Goal: Task Accomplishment & Management: Complete application form

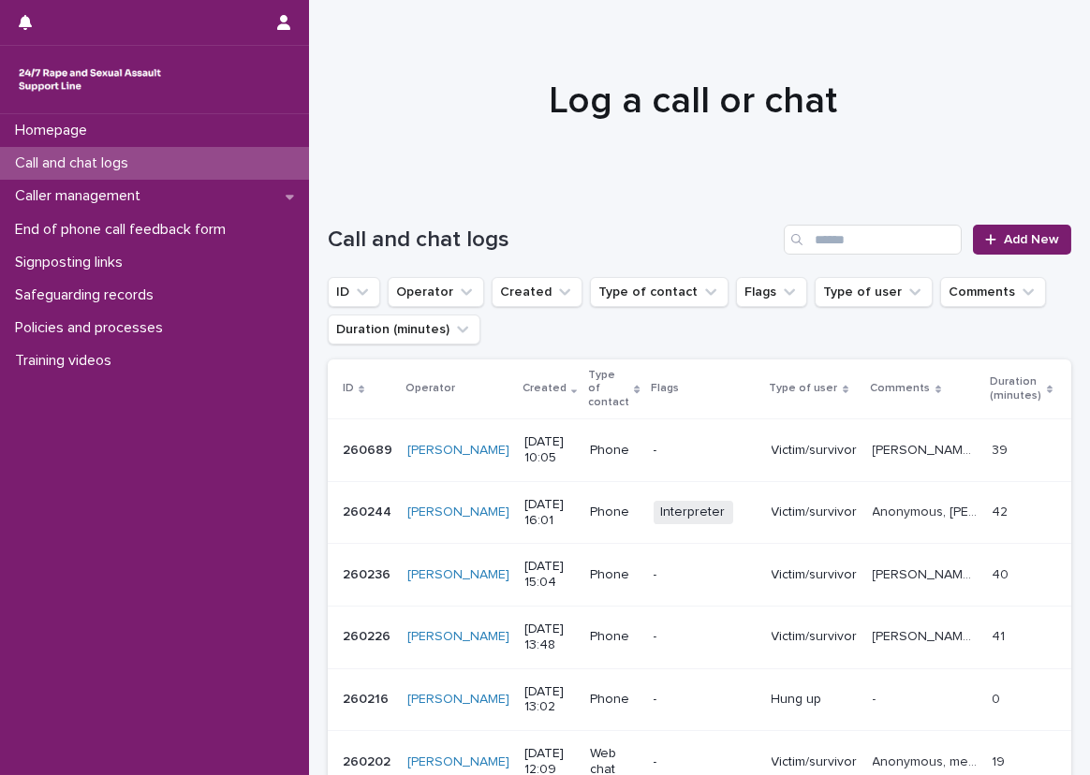
click at [345, 212] on div "Call and chat logs Add New" at bounding box center [700, 232] width 744 height 90
click at [276, 214] on div "End of phone call feedback form" at bounding box center [154, 230] width 309 height 33
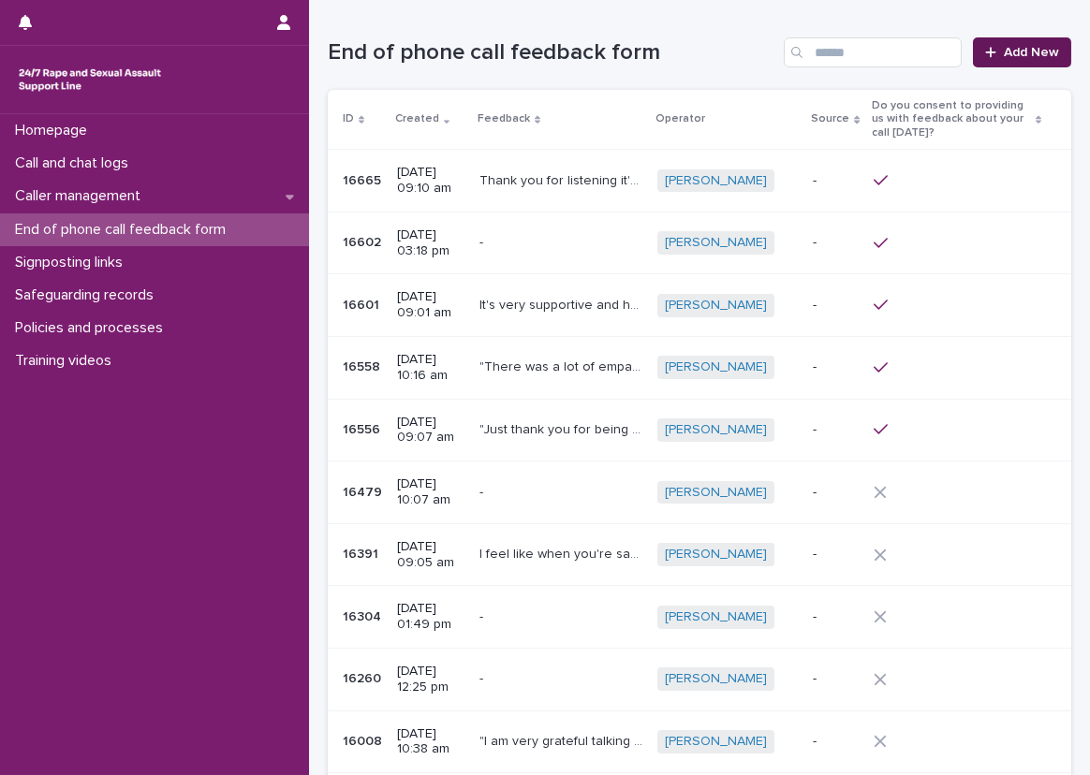
click at [985, 53] on icon at bounding box center [990, 52] width 10 height 10
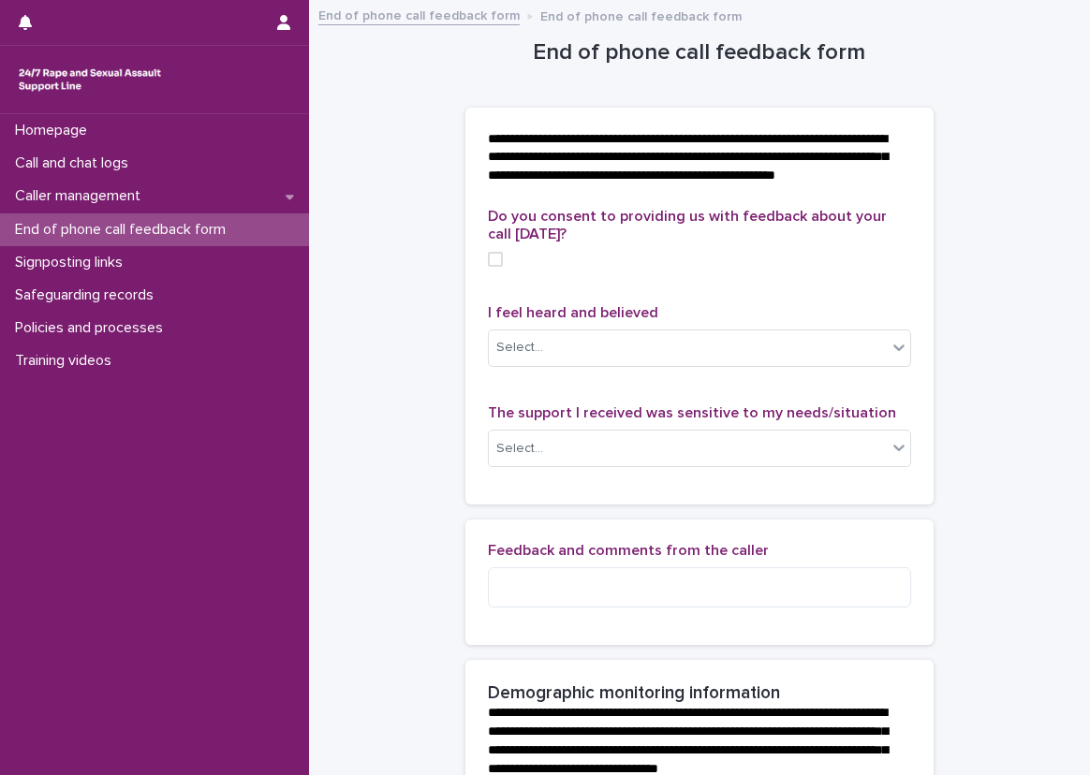
click at [605, 116] on div "**********" at bounding box center [699, 158] width 468 height 101
click at [300, 149] on div "Call and chat logs" at bounding box center [154, 163] width 309 height 33
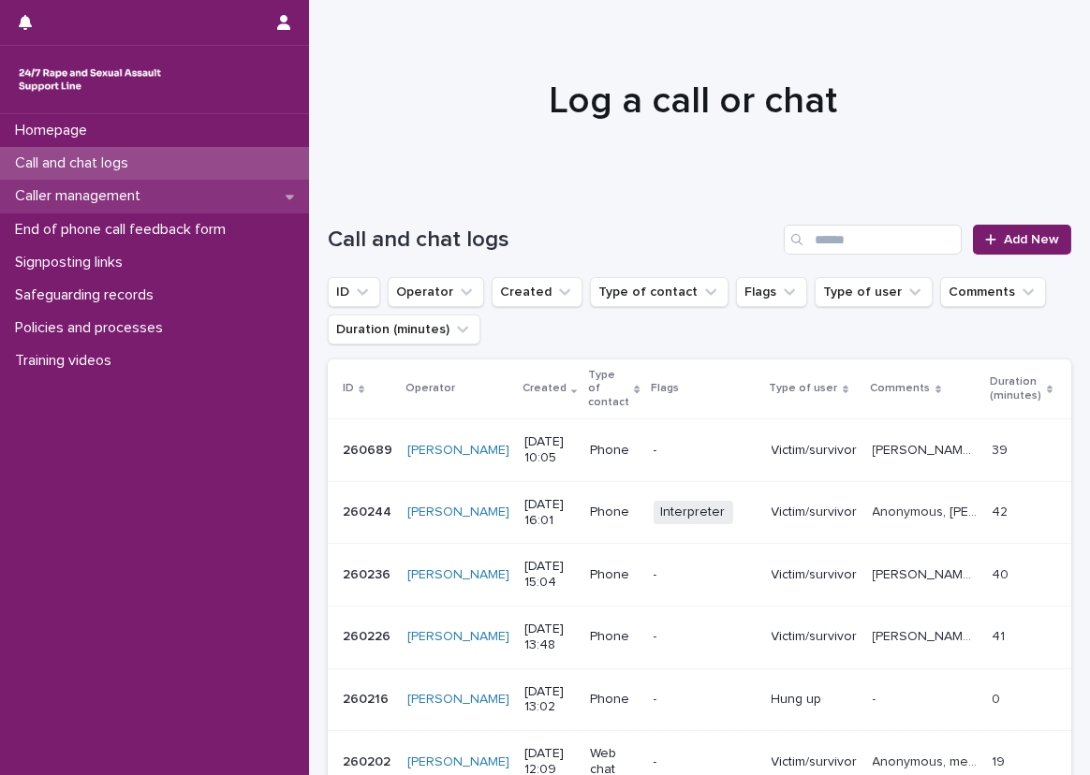
click at [255, 201] on div "Caller management" at bounding box center [154, 196] width 309 height 33
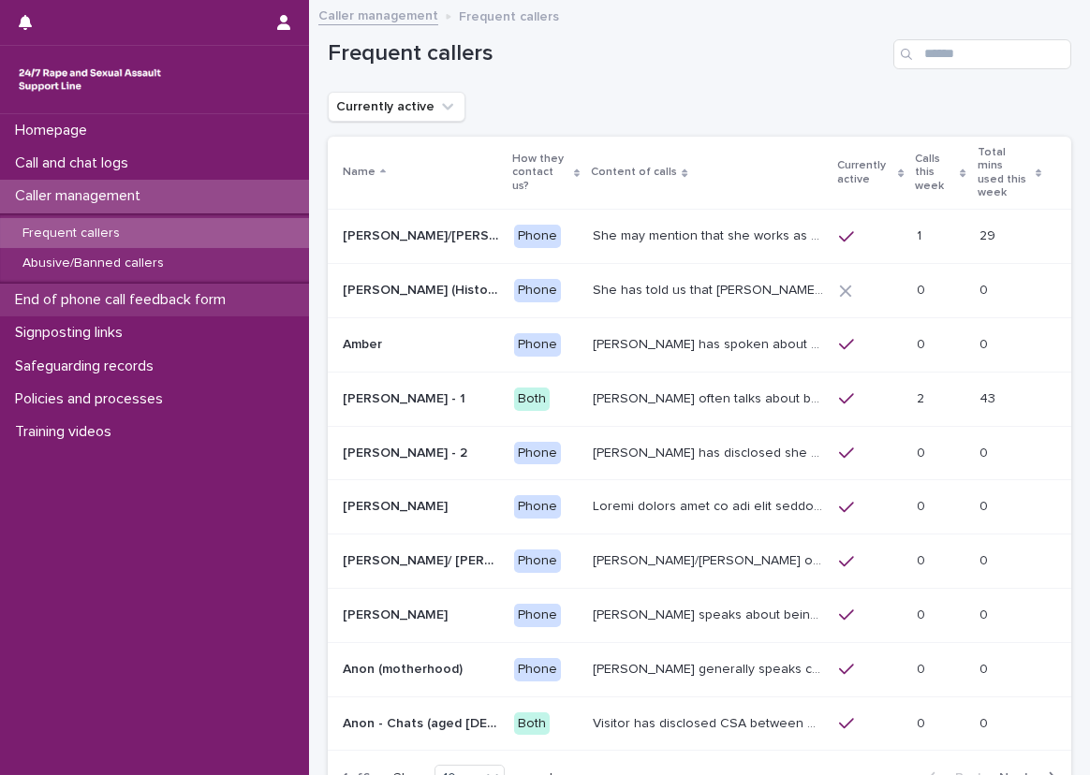
click at [264, 302] on div "End of phone call feedback form" at bounding box center [154, 300] width 309 height 33
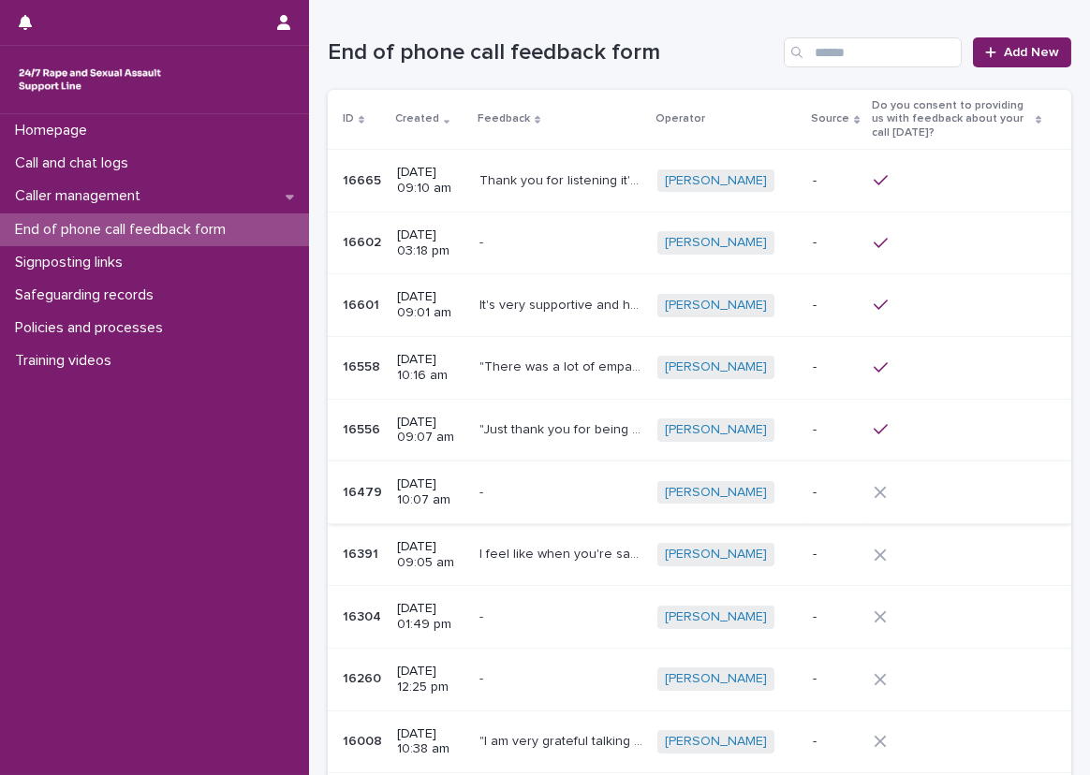
scroll to position [94, 0]
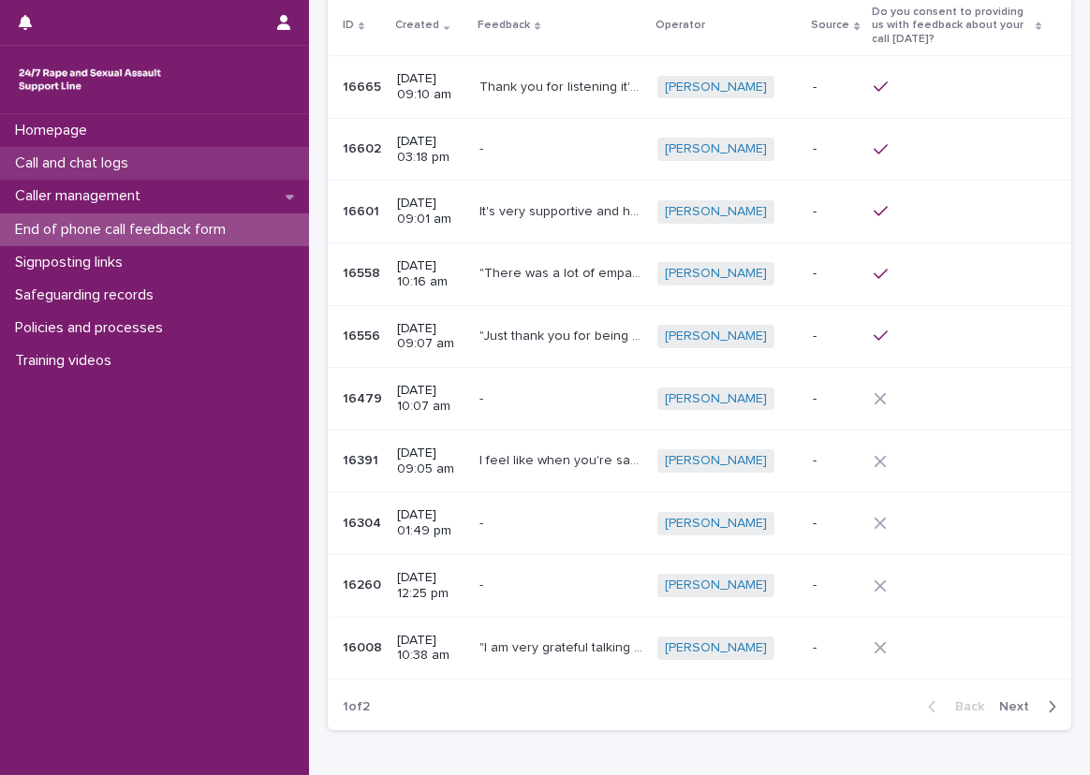
click at [257, 155] on div "Call and chat logs" at bounding box center [154, 163] width 309 height 33
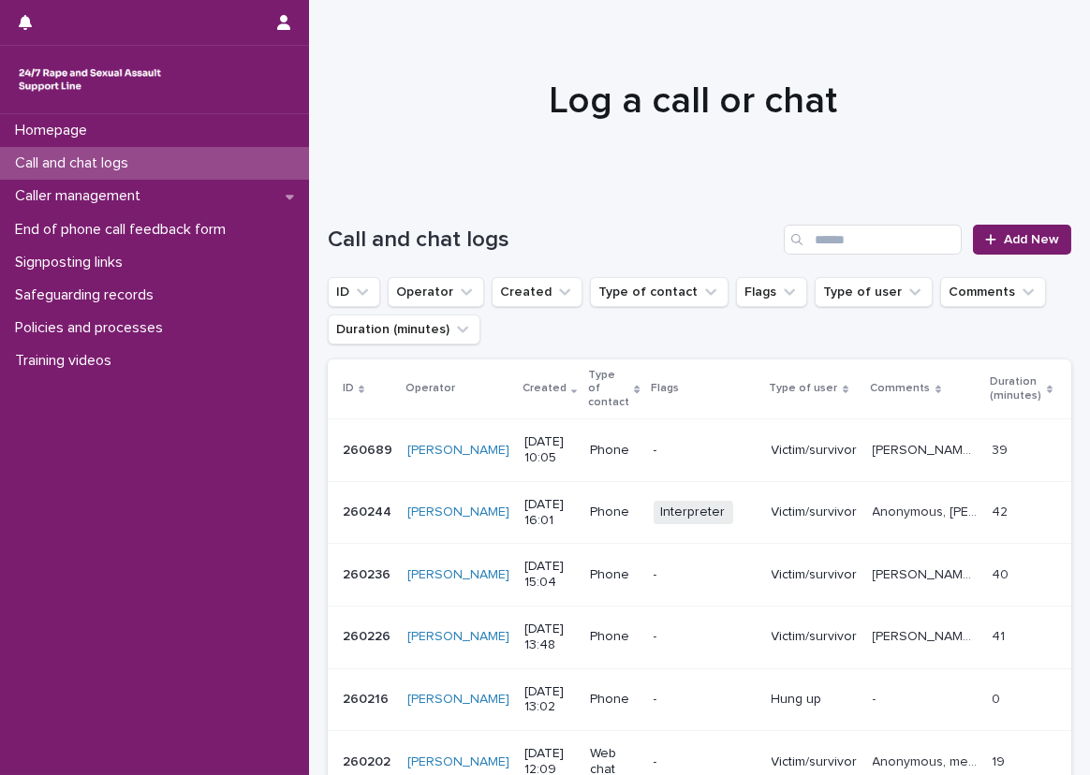
click at [930, 182] on div at bounding box center [692, 92] width 767 height 187
click at [976, 228] on link "Add New" at bounding box center [1022, 240] width 98 height 30
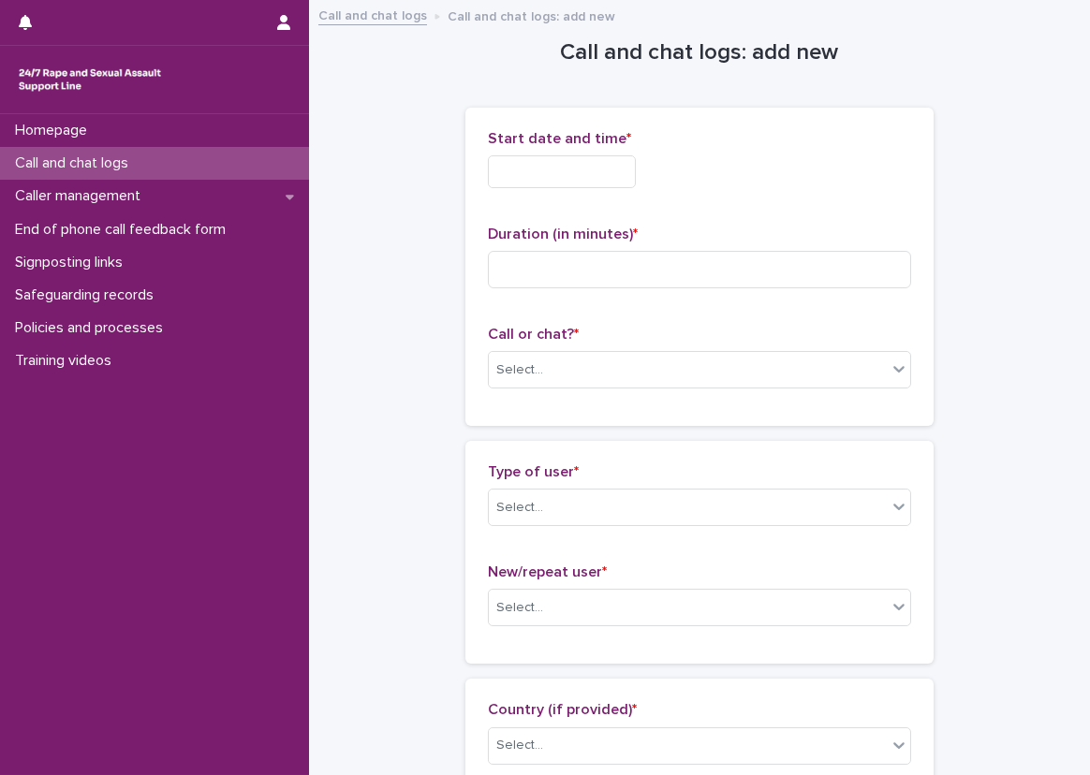
click at [531, 187] on div "Start date and time *" at bounding box center [699, 166] width 423 height 73
click at [530, 184] on div "Start date and time *" at bounding box center [699, 166] width 423 height 73
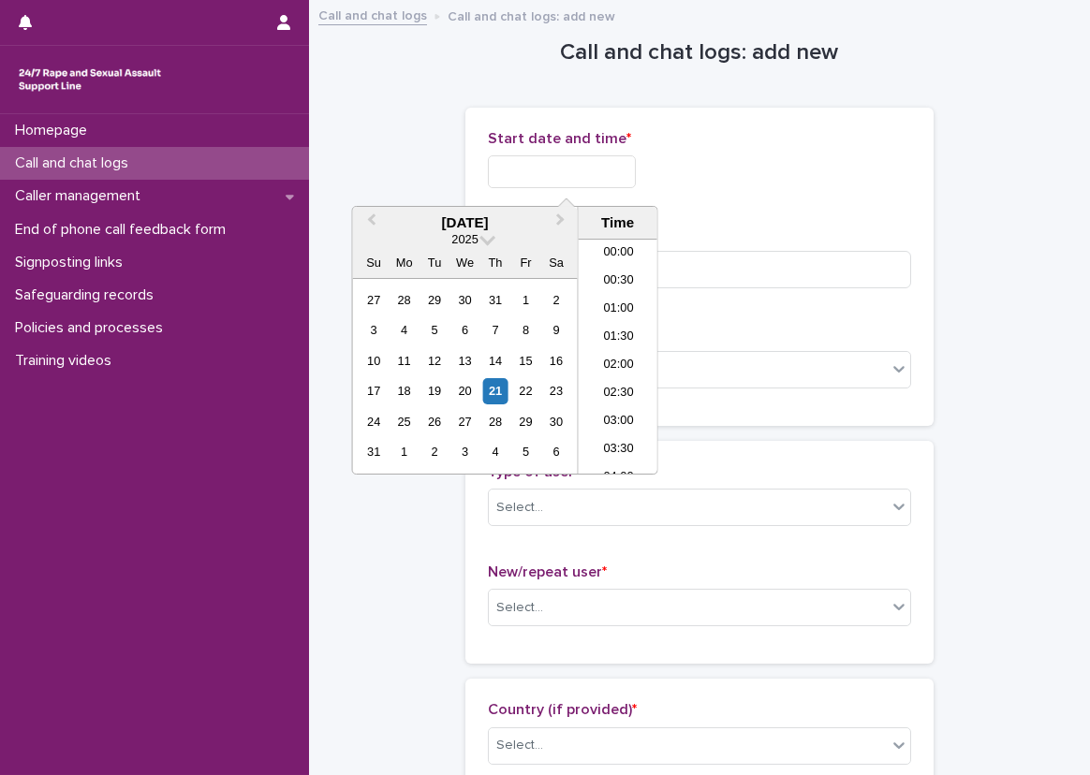
click at [530, 184] on input "text" at bounding box center [562, 171] width 148 height 33
click at [598, 321] on li "10:00" at bounding box center [619, 329] width 80 height 28
click at [632, 155] on input "**********" at bounding box center [562, 171] width 148 height 33
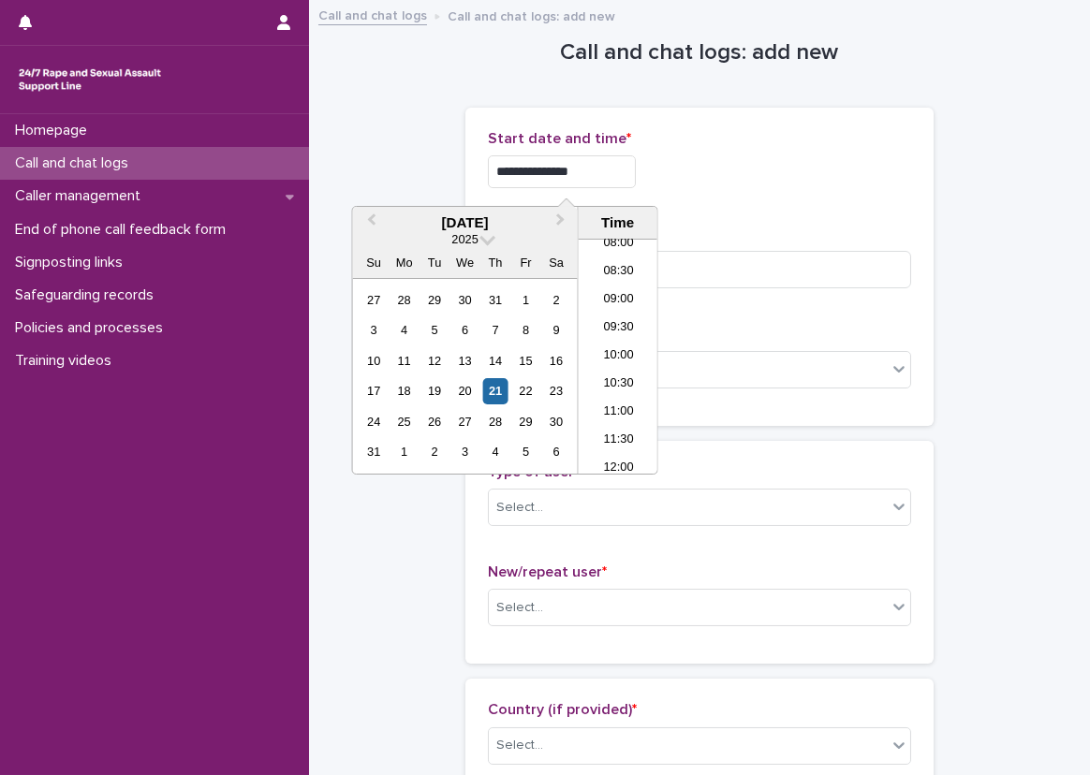
type input "**********"
click at [749, 239] on p "Duration (in minutes) *" at bounding box center [699, 235] width 423 height 18
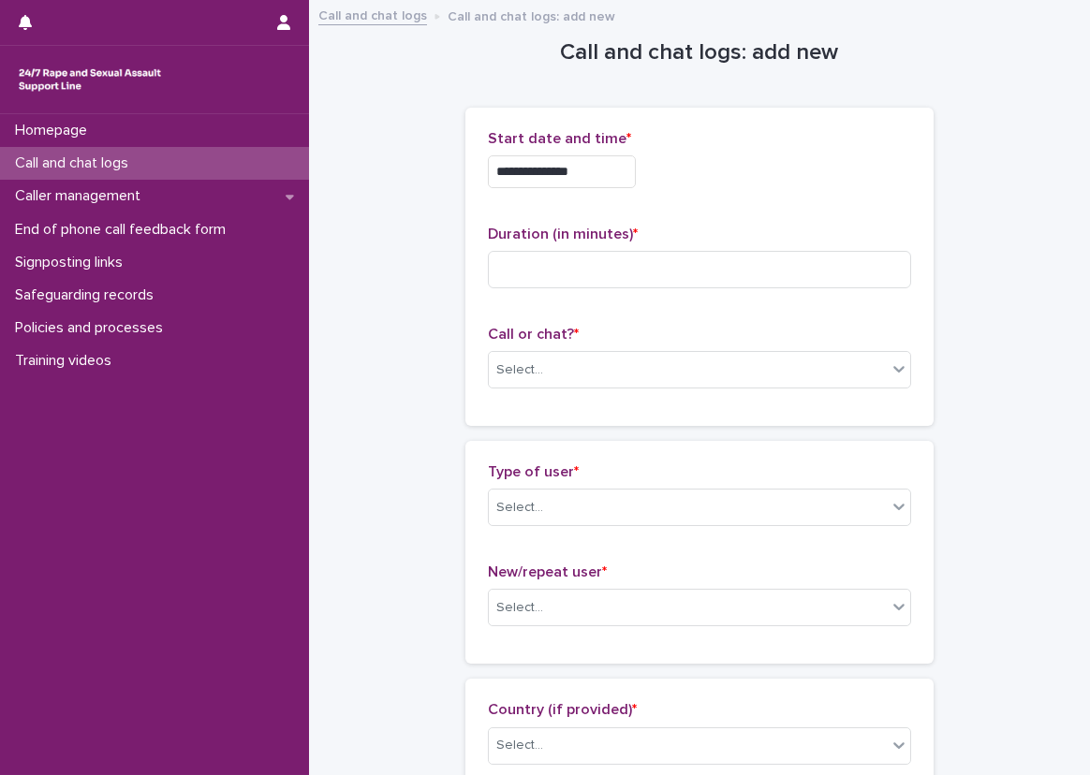
click at [751, 244] on div "Duration (in minutes) *" at bounding box center [699, 265] width 423 height 78
click at [756, 253] on input at bounding box center [699, 269] width 423 height 37
type input "**"
click at [672, 391] on div "Call or chat? * Select..." at bounding box center [699, 365] width 423 height 78
click at [670, 377] on div "Select..." at bounding box center [688, 370] width 398 height 31
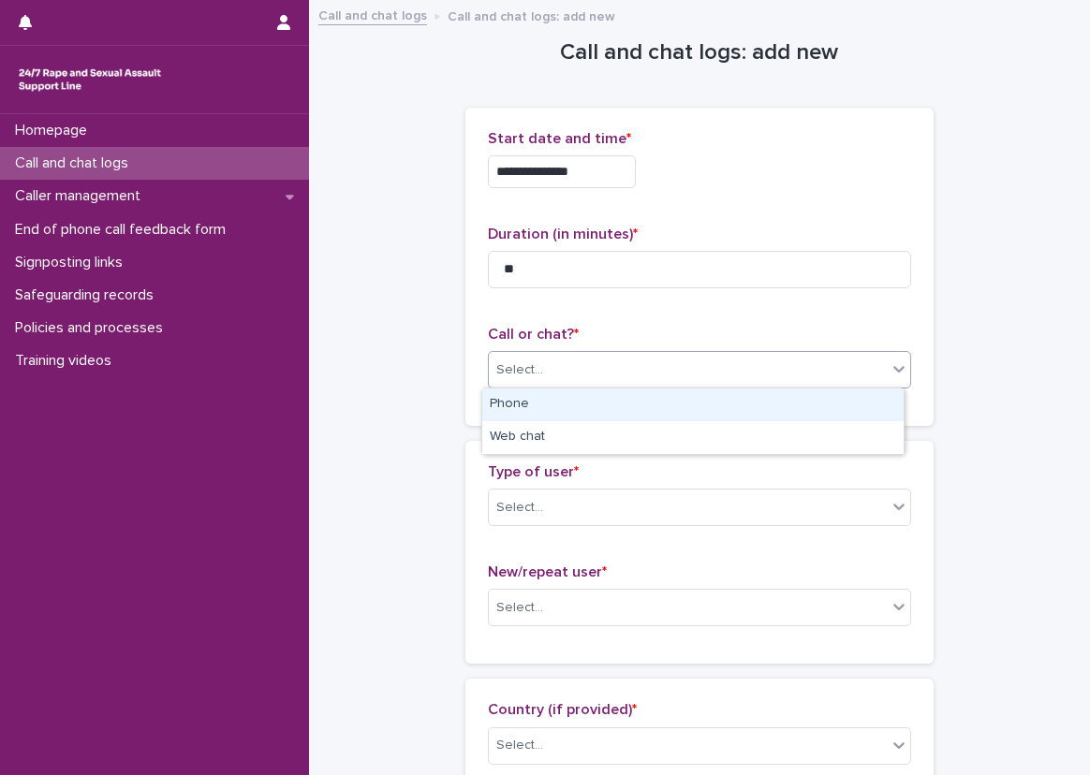
click at [613, 410] on div "Phone" at bounding box center [692, 405] width 421 height 33
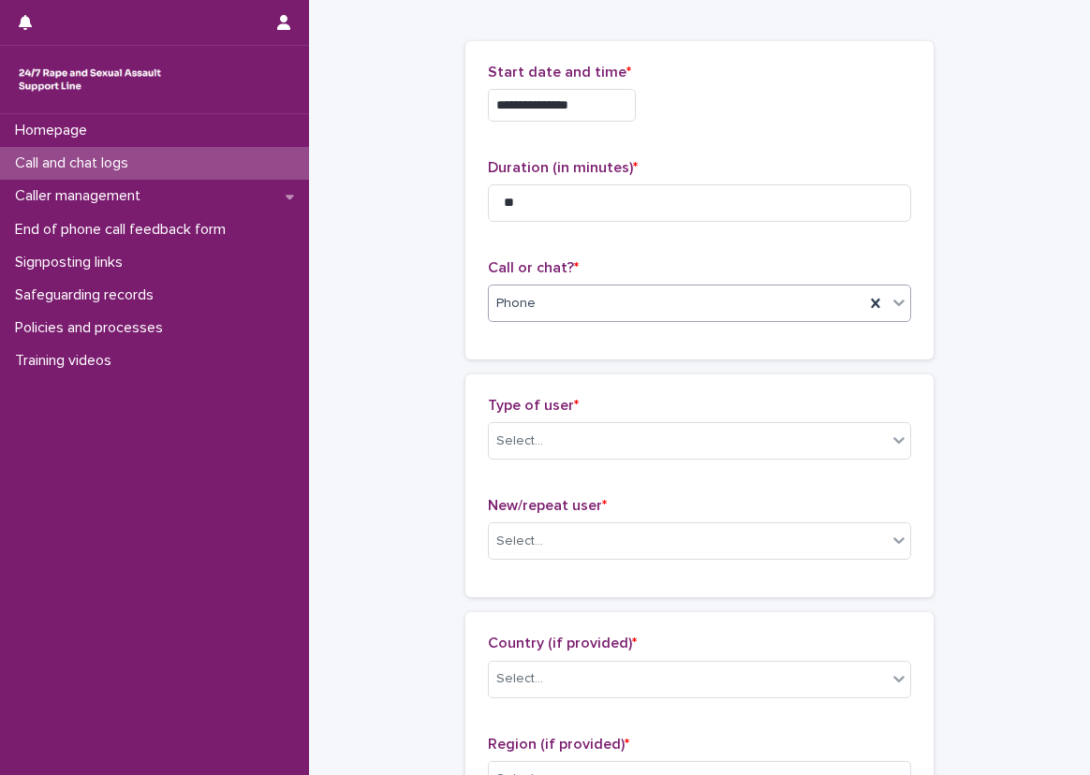
scroll to position [187, 0]
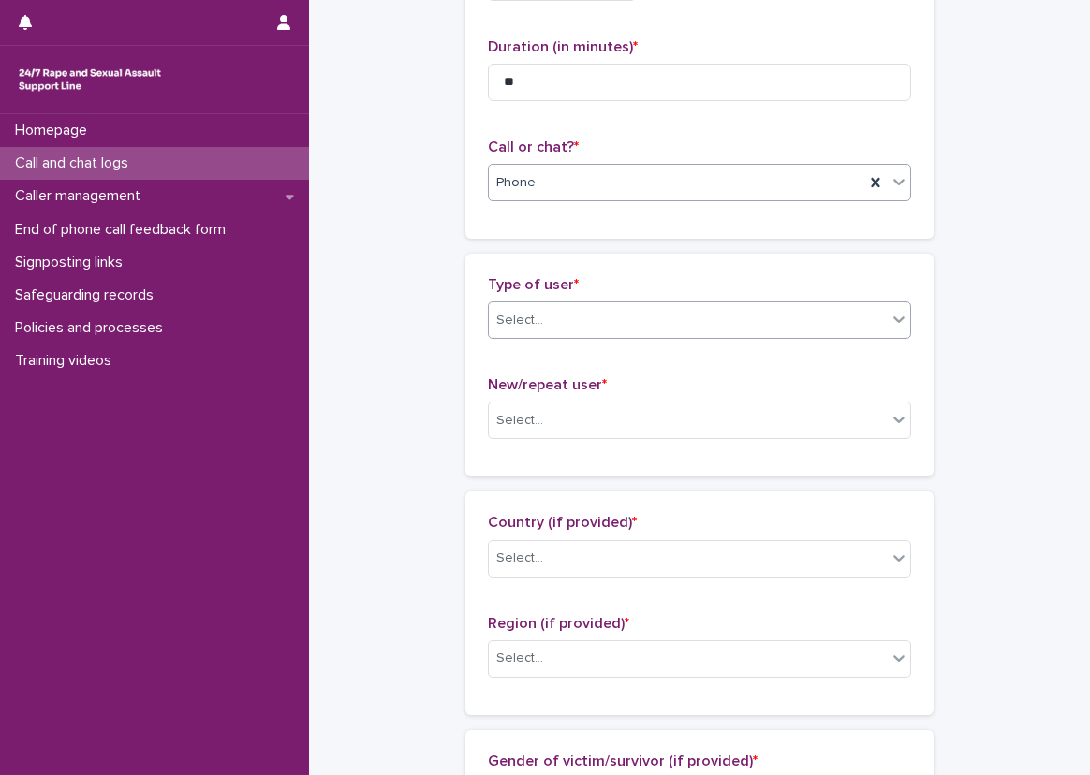
click at [560, 312] on div "Select..." at bounding box center [688, 320] width 398 height 31
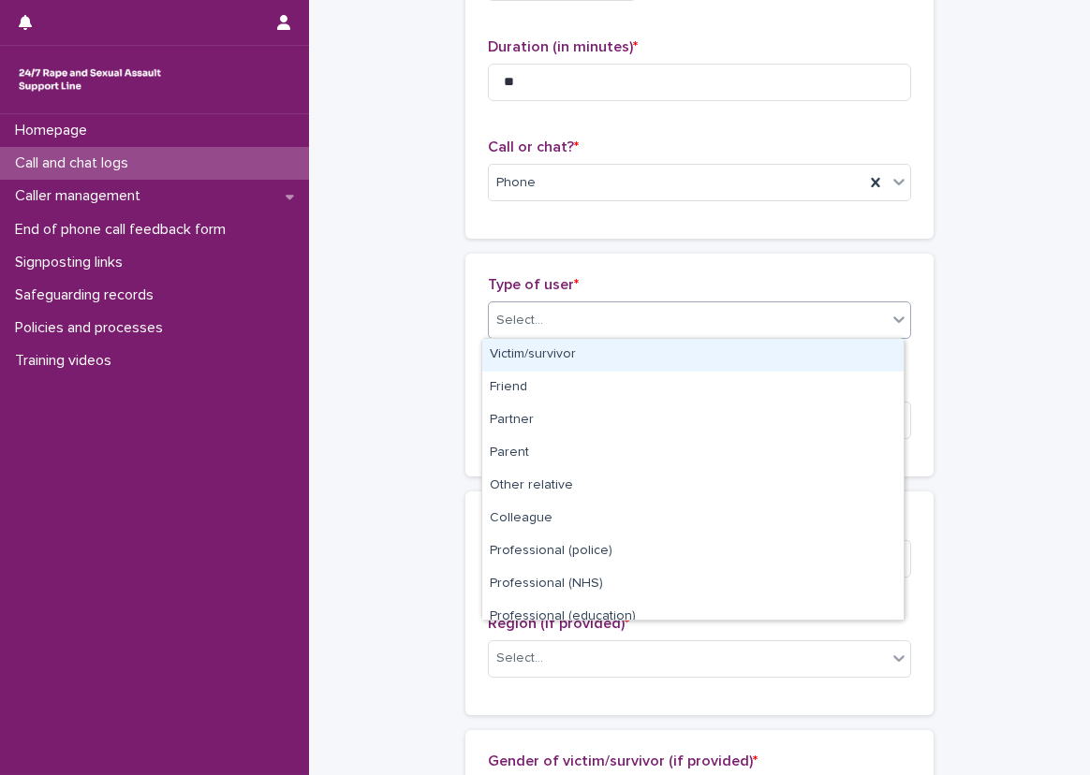
click at [557, 348] on div "Victim/survivor" at bounding box center [692, 355] width 421 height 33
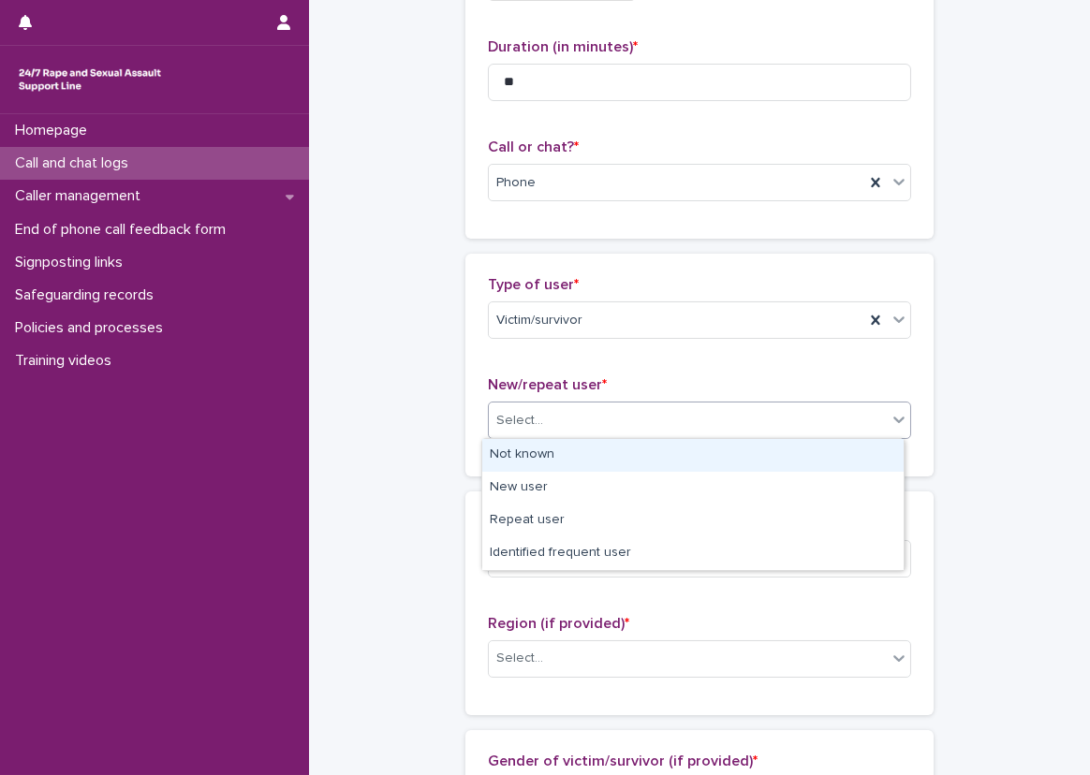
click at [556, 418] on div "Select..." at bounding box center [688, 421] width 398 height 31
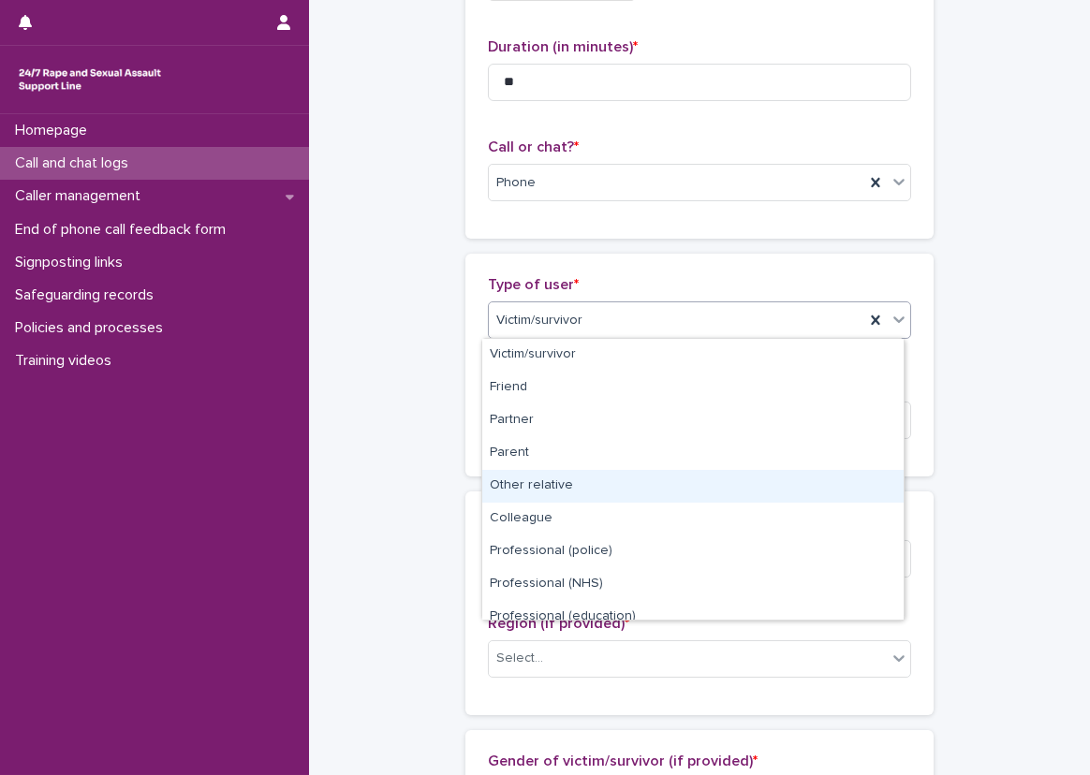
click at [612, 489] on div "Other relative" at bounding box center [692, 486] width 421 height 33
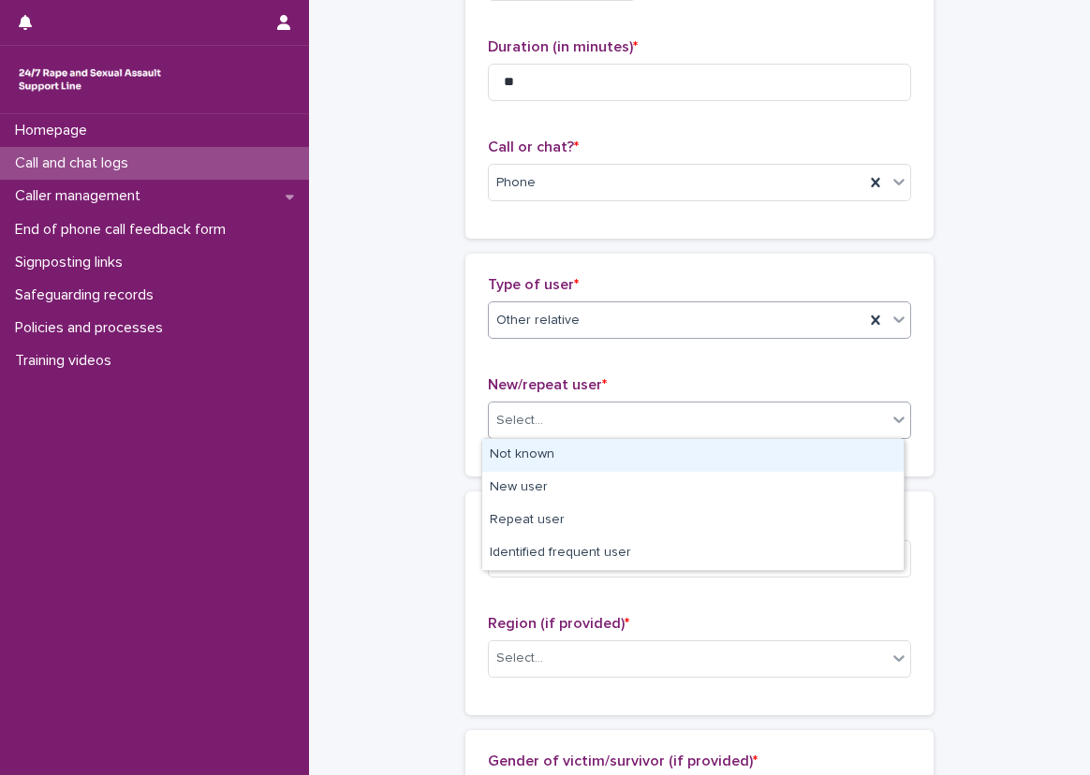
click at [602, 426] on div "Select..." at bounding box center [688, 421] width 398 height 31
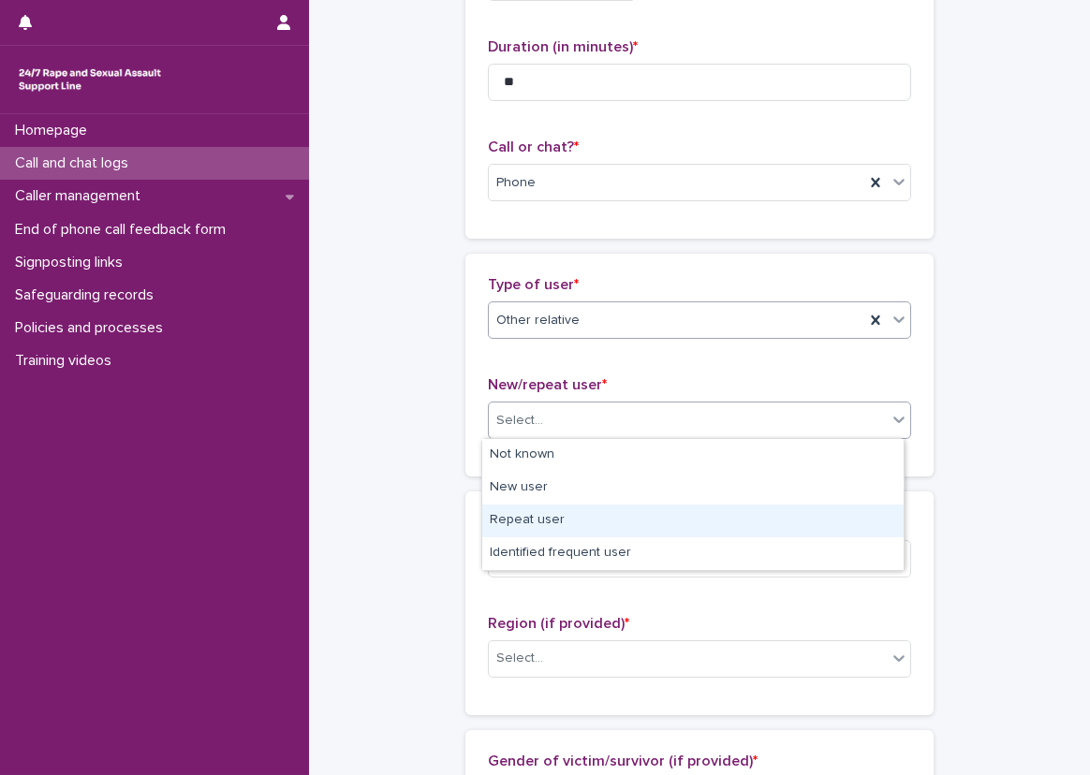
click at [576, 515] on div "Repeat user" at bounding box center [692, 521] width 421 height 33
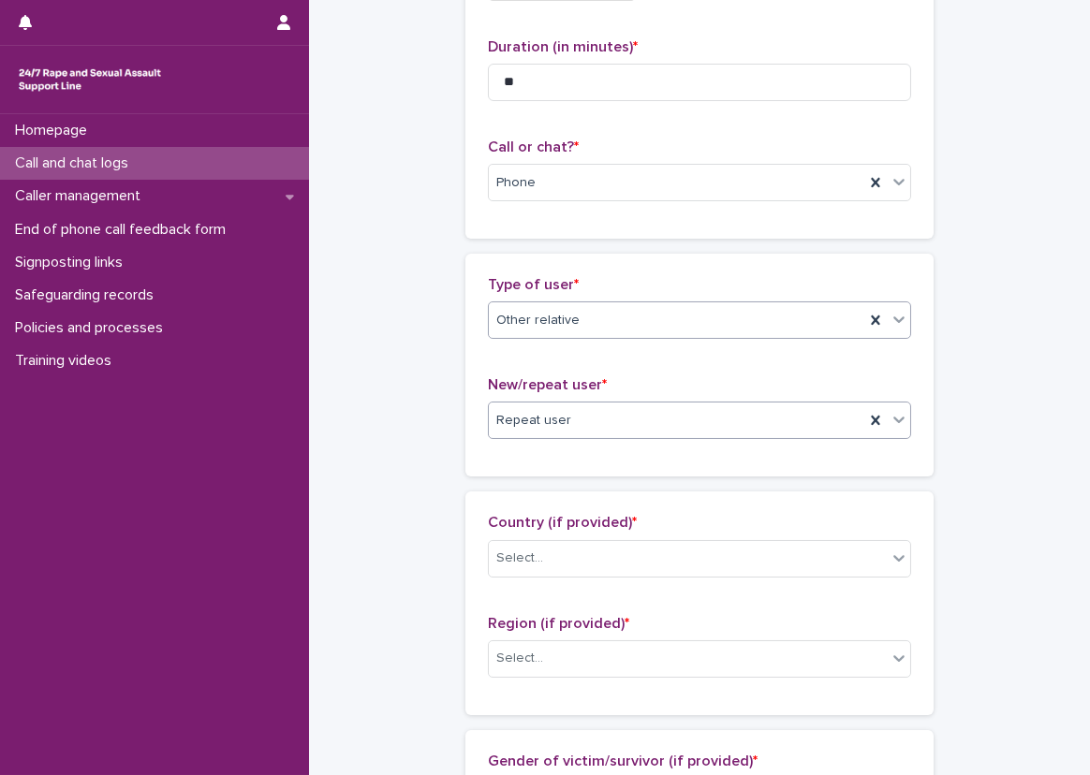
click at [598, 319] on div "Other relative" at bounding box center [677, 320] width 376 height 31
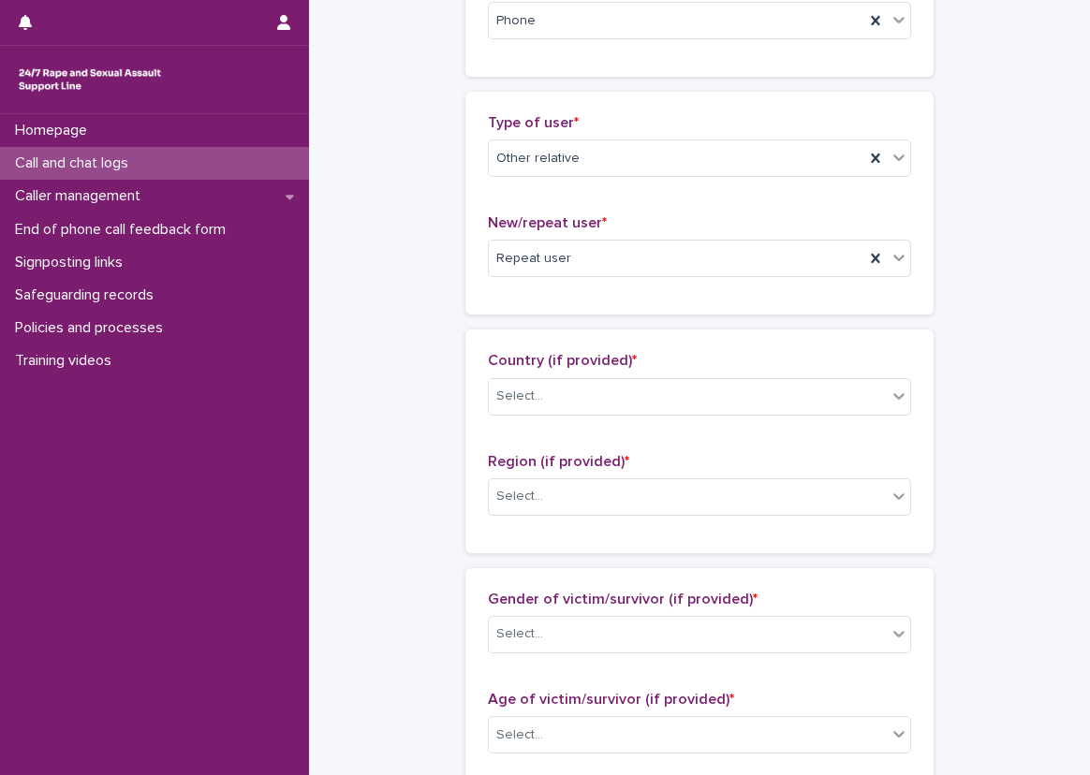
scroll to position [562, 0]
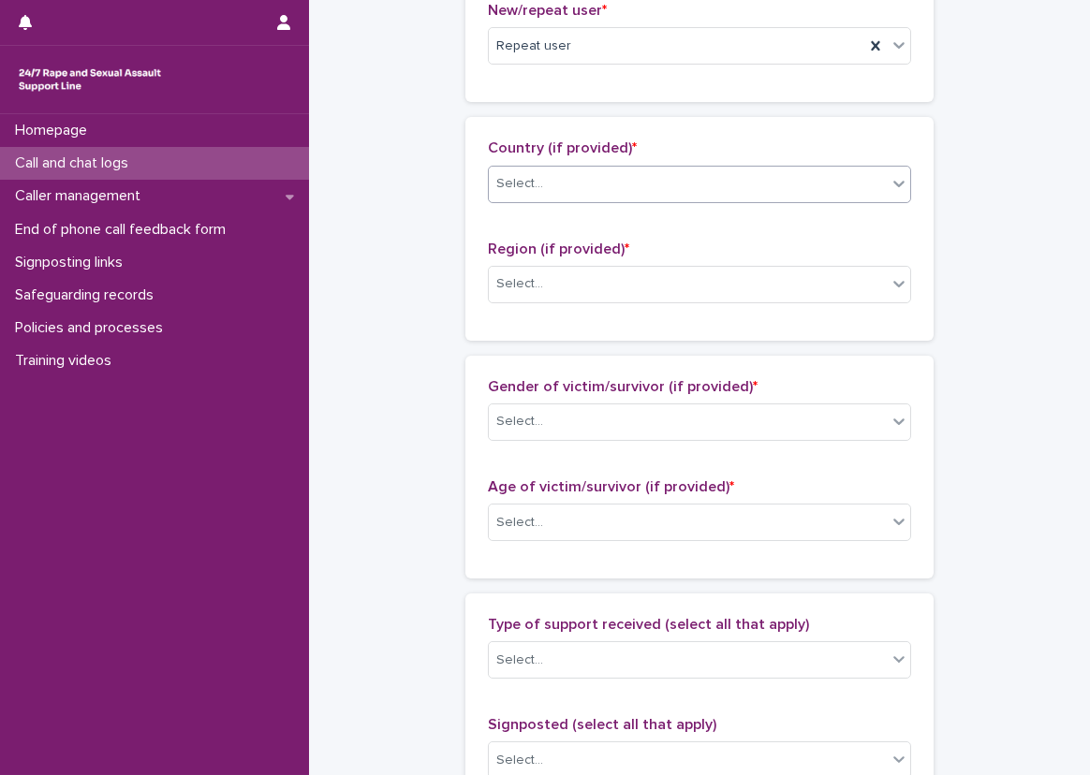
click at [571, 175] on div "Select..." at bounding box center [688, 184] width 398 height 31
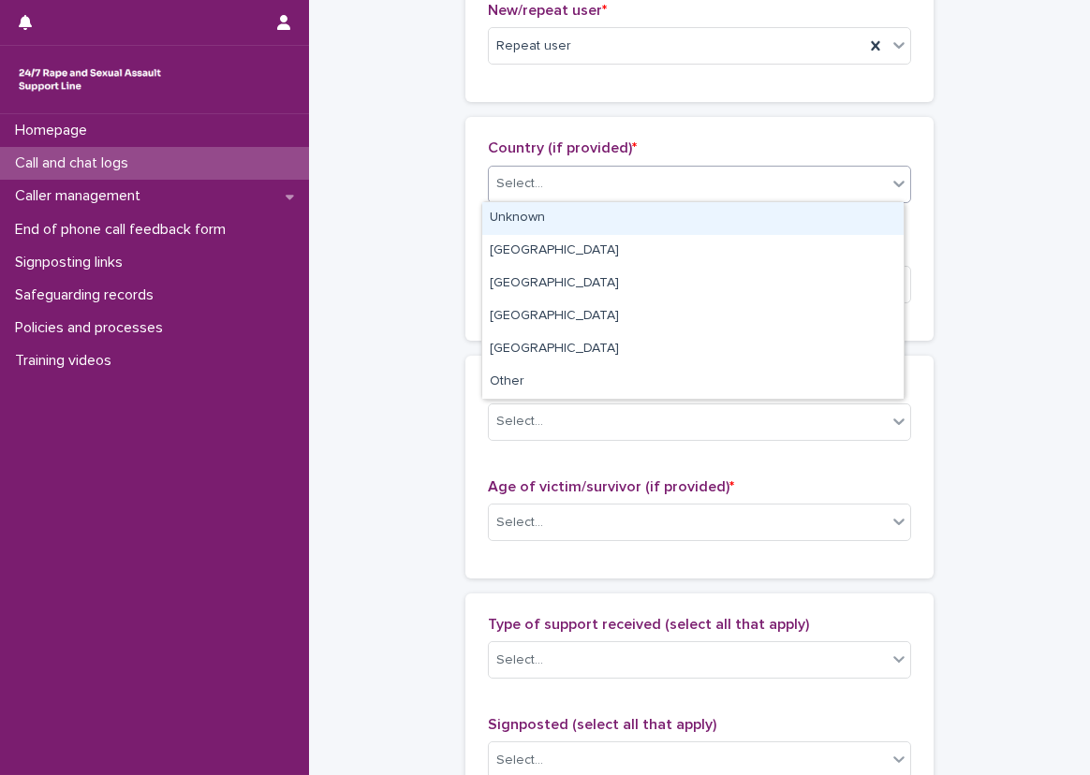
click at [569, 207] on div "Unknown" at bounding box center [692, 218] width 421 height 33
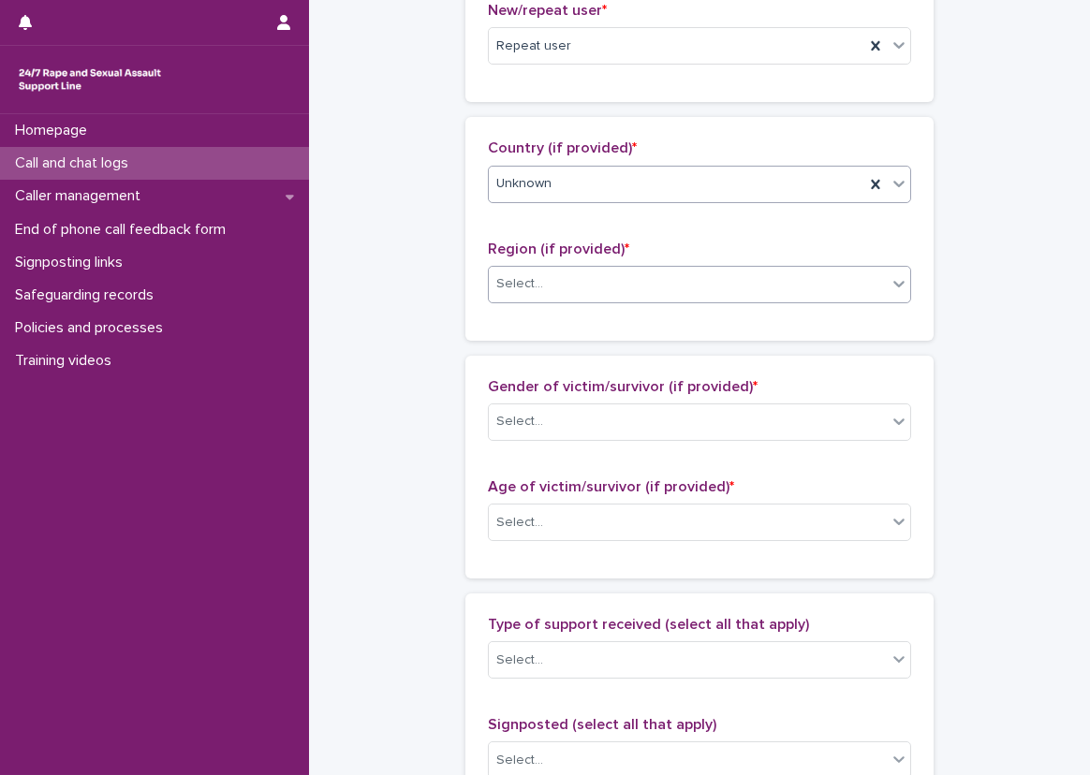
click at [567, 266] on div "Select..." at bounding box center [699, 284] width 423 height 37
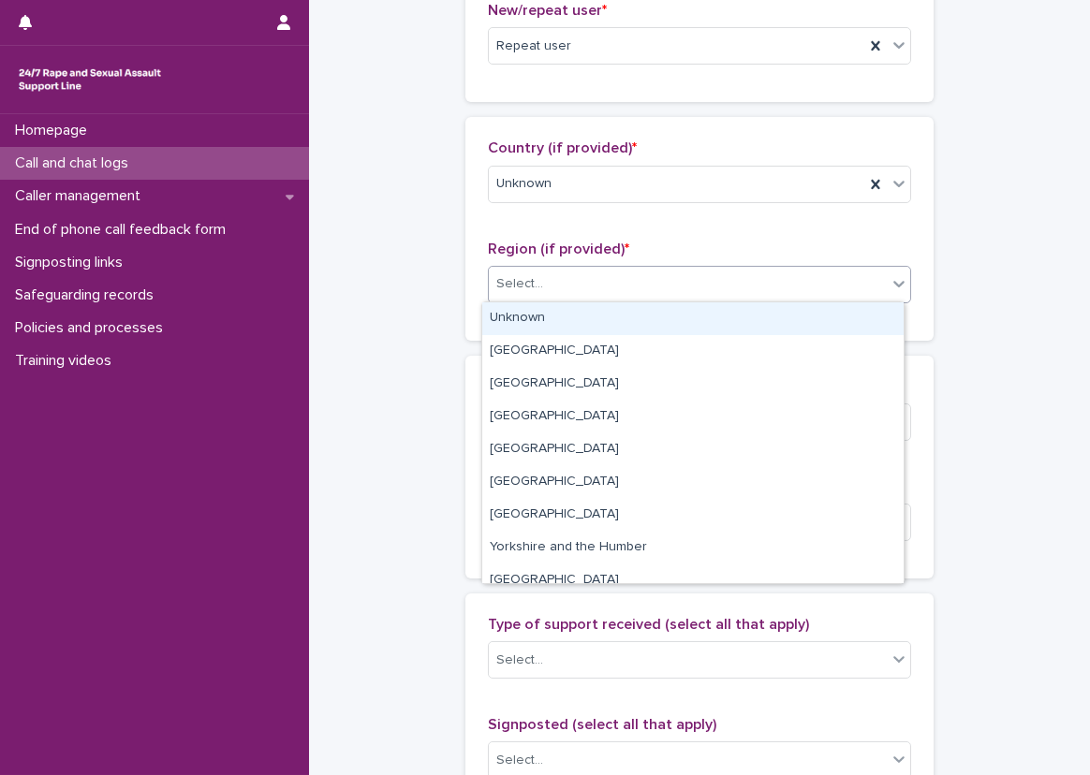
click at [551, 312] on div "Unknown" at bounding box center [692, 318] width 421 height 33
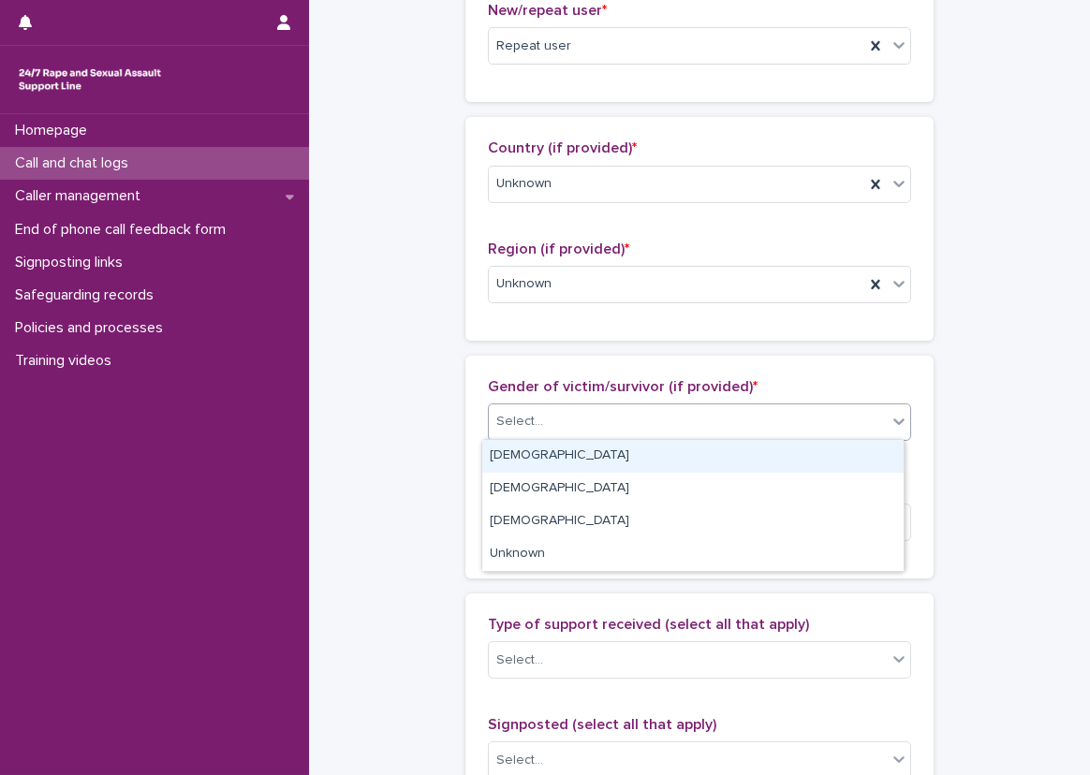
click at [571, 438] on body "**********" at bounding box center [545, 387] width 1090 height 775
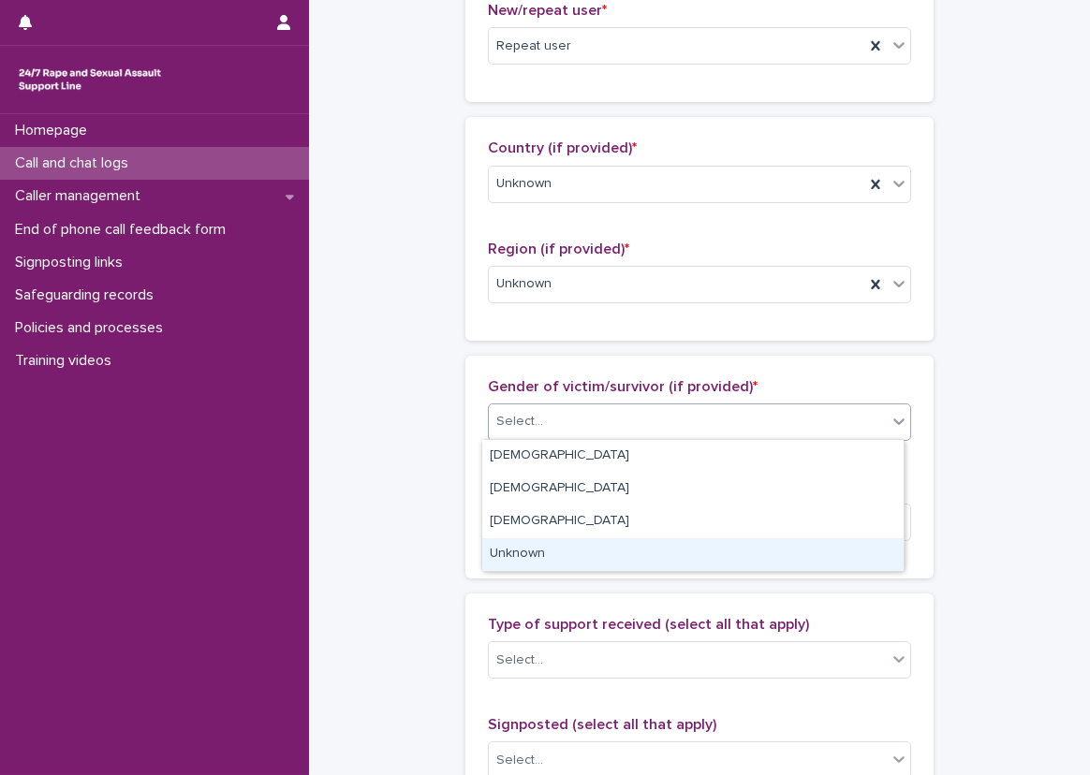
click at [550, 553] on div "Unknown" at bounding box center [692, 554] width 421 height 33
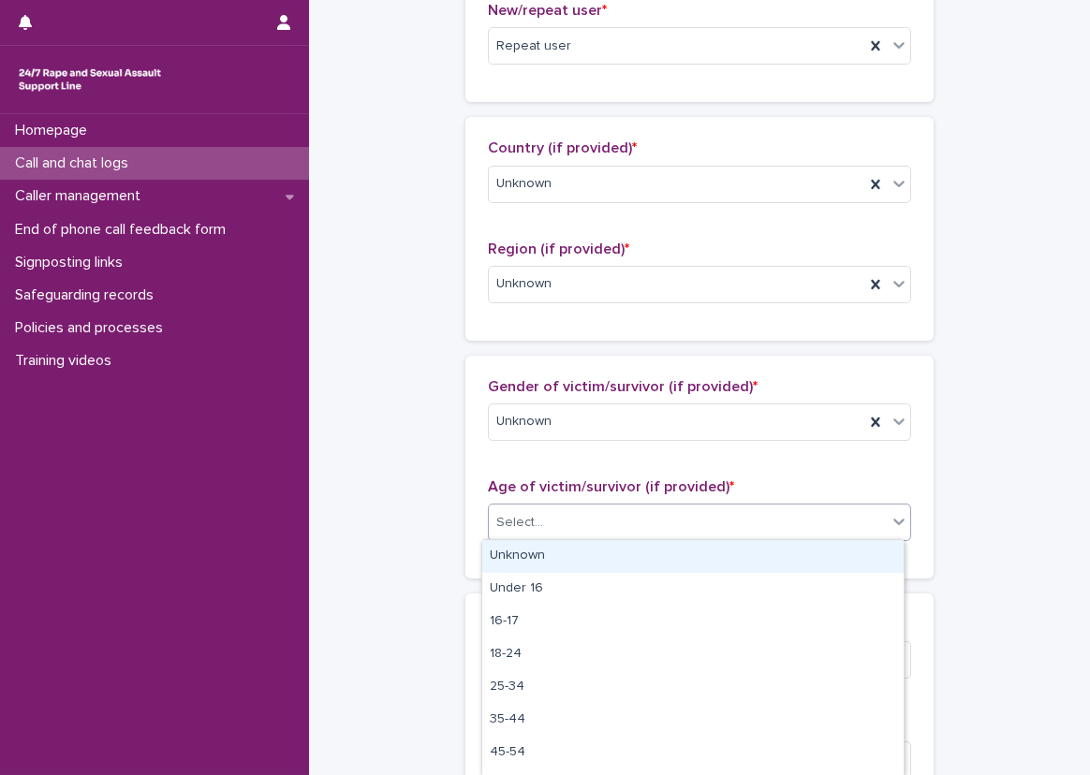
click at [550, 512] on div "Select..." at bounding box center [688, 523] width 398 height 31
click at [545, 547] on div "Unknown" at bounding box center [692, 556] width 421 height 33
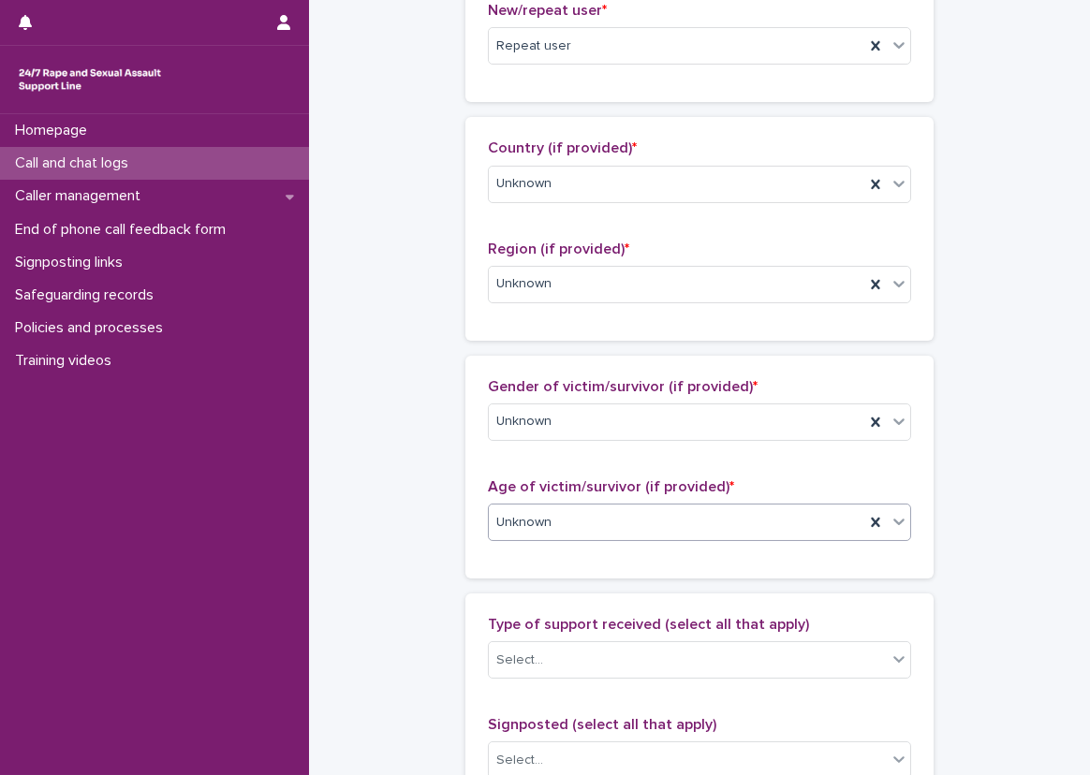
click at [435, 474] on div "**********" at bounding box center [700, 454] width 744 height 2028
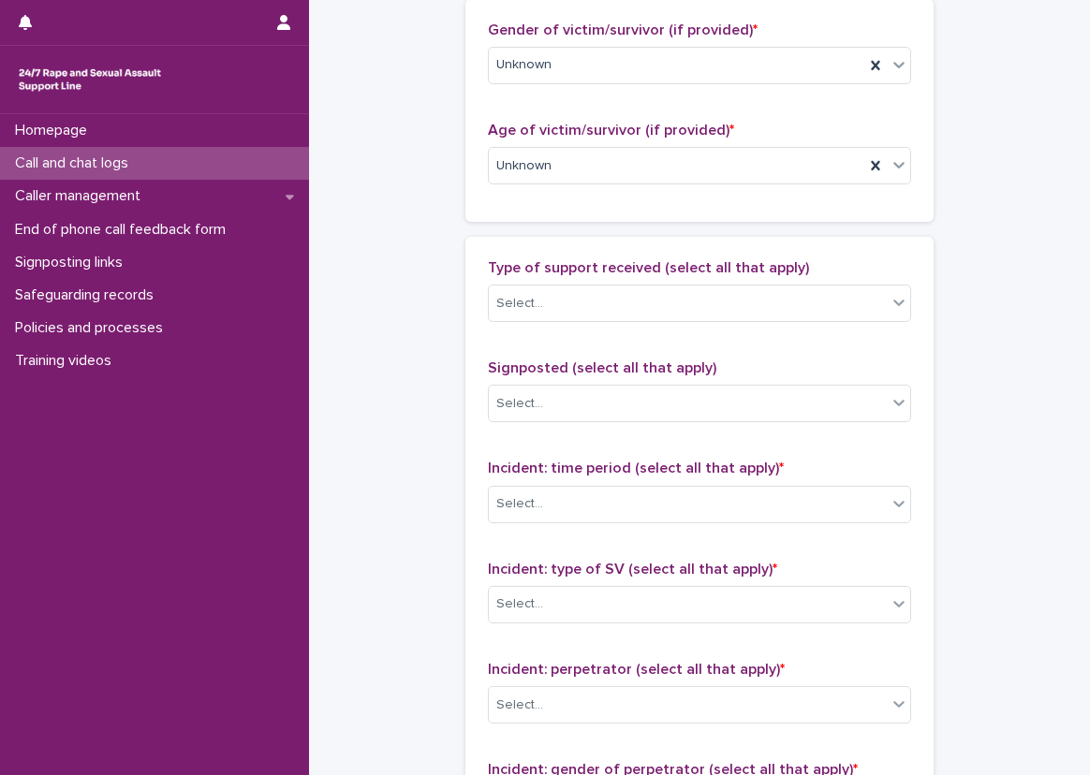
scroll to position [1030, 0]
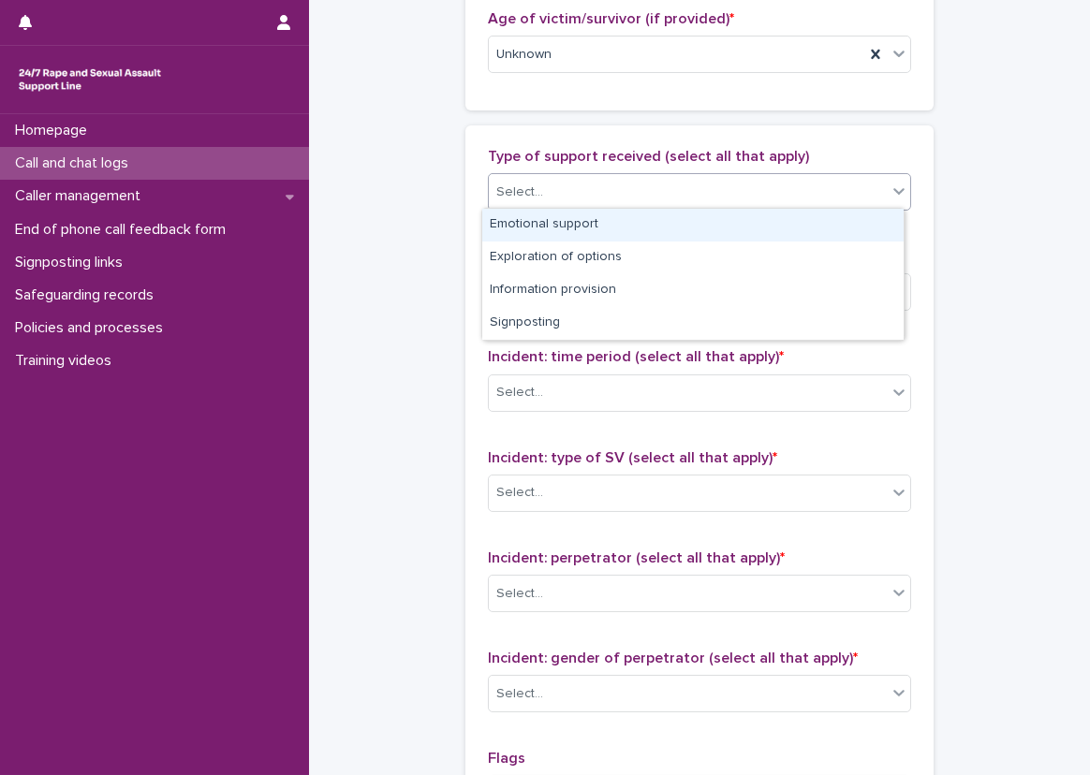
click at [576, 183] on div "Select..." at bounding box center [688, 192] width 398 height 31
click at [589, 228] on div "Emotional support" at bounding box center [692, 225] width 421 height 33
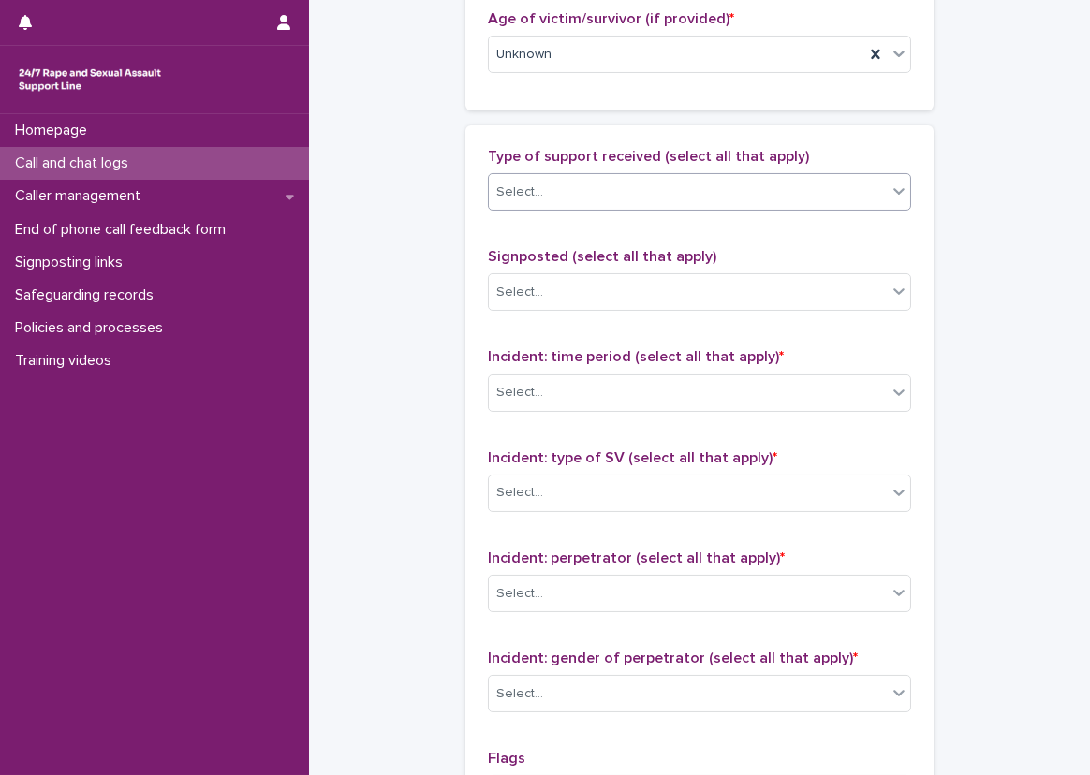
click at [687, 229] on div "Type of support received (select all that apply) option Emotional support, sele…" at bounding box center [699, 539] width 423 height 783
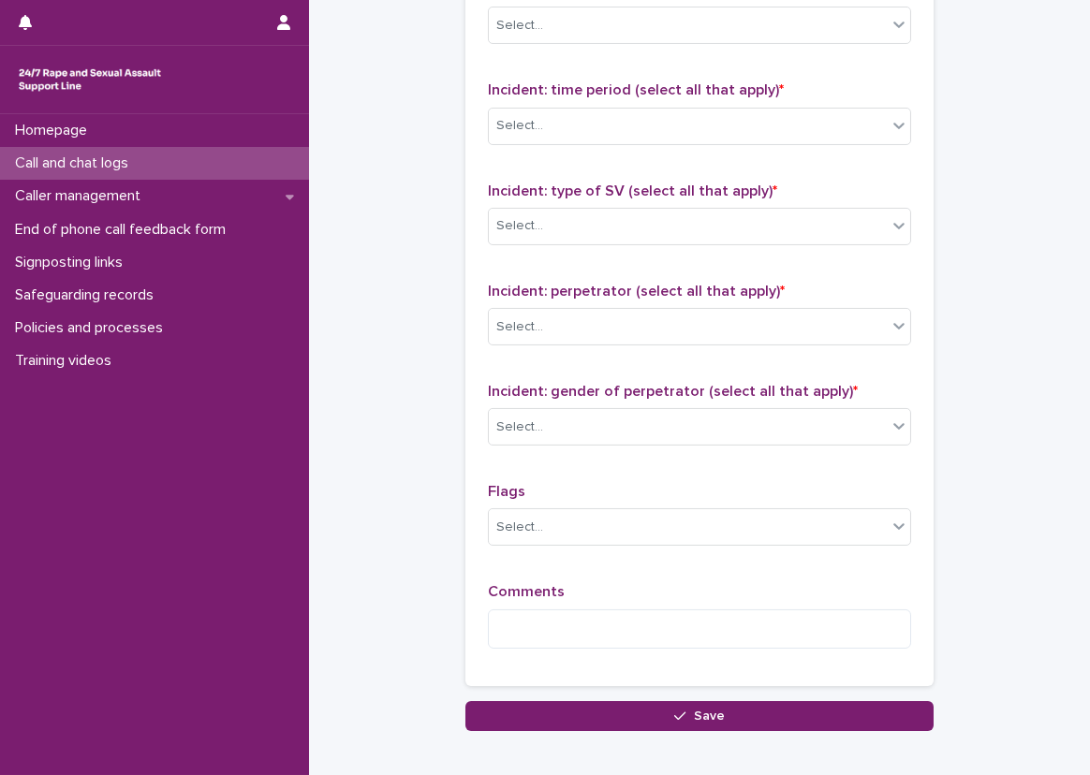
scroll to position [1311, 0]
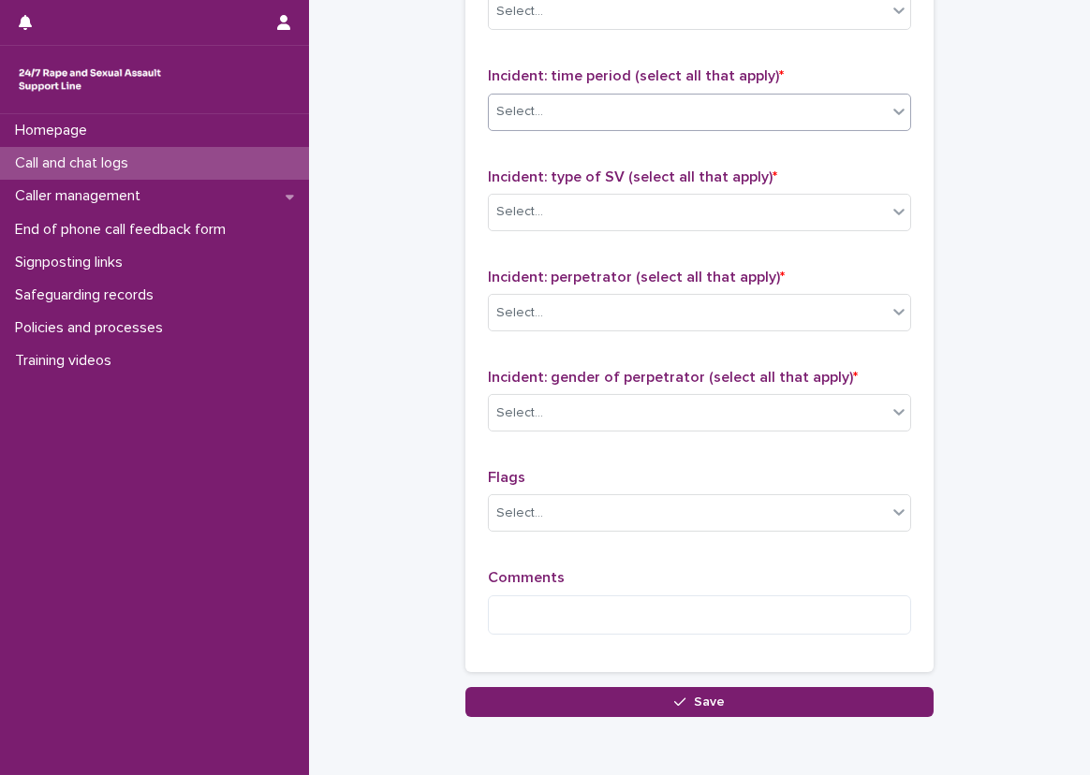
click at [657, 111] on div "Select..." at bounding box center [688, 111] width 398 height 31
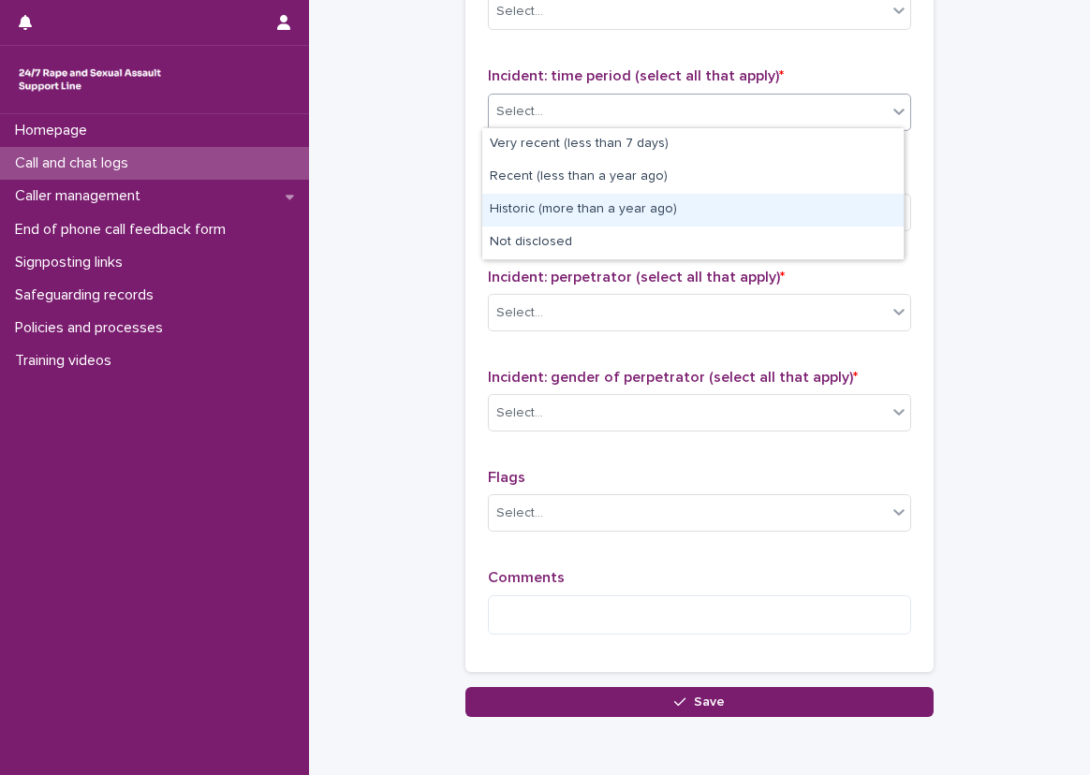
click at [602, 217] on div "Historic (more than a year ago)" at bounding box center [692, 210] width 421 height 33
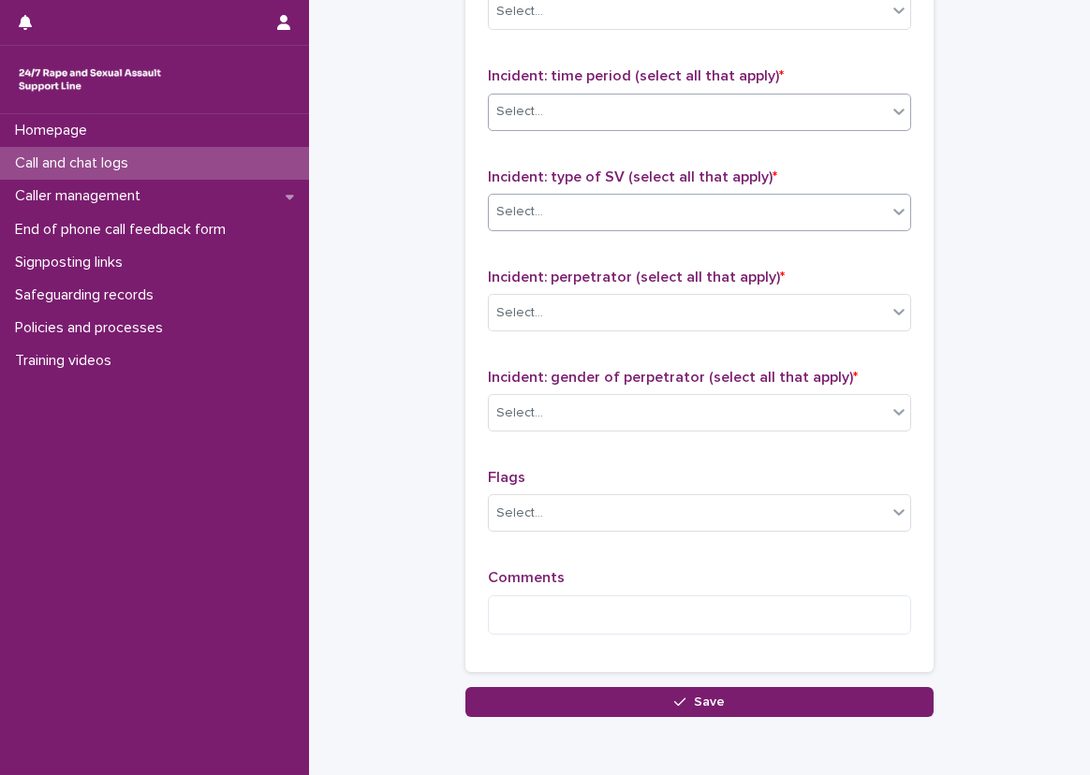
click at [602, 210] on div "Select..." at bounding box center [688, 212] width 398 height 31
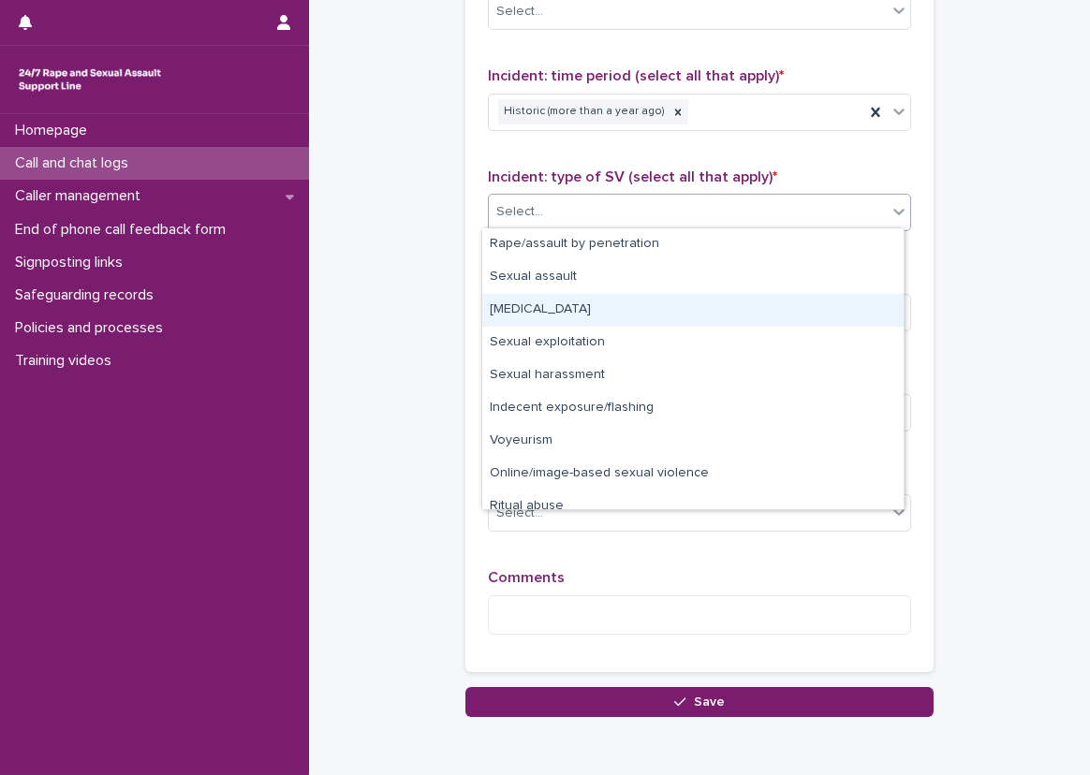
click at [591, 318] on div "[MEDICAL_DATA]" at bounding box center [692, 310] width 421 height 33
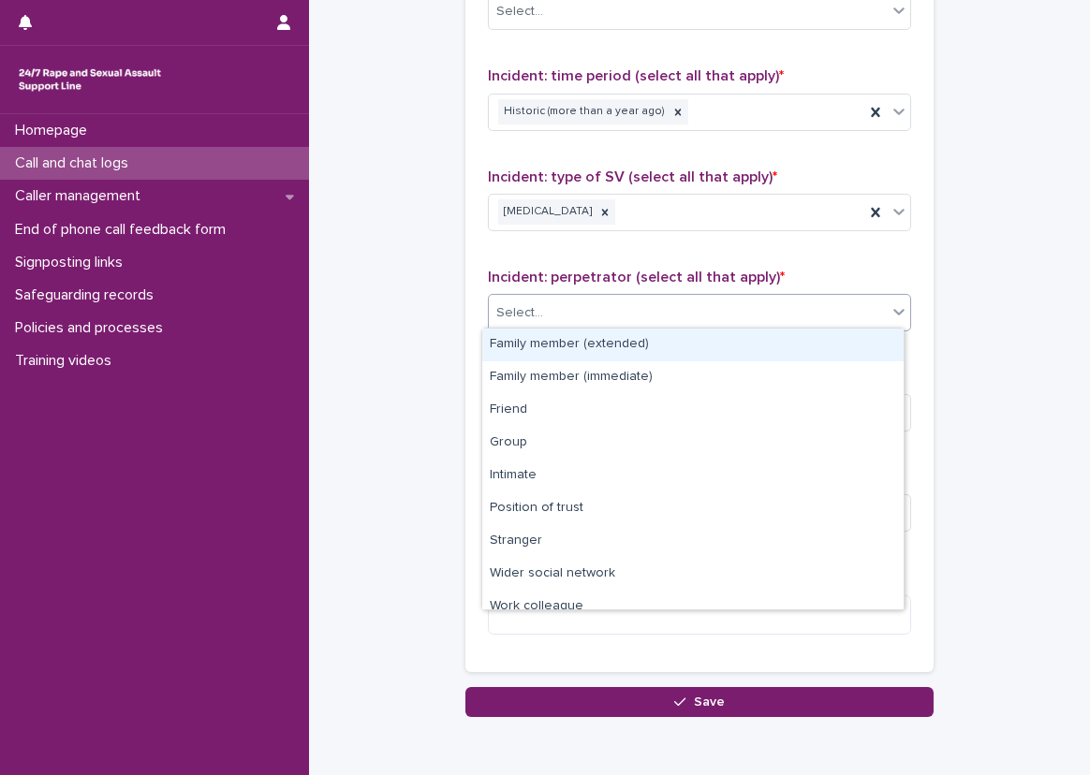
click at [663, 294] on div "Select..." at bounding box center [699, 312] width 423 height 37
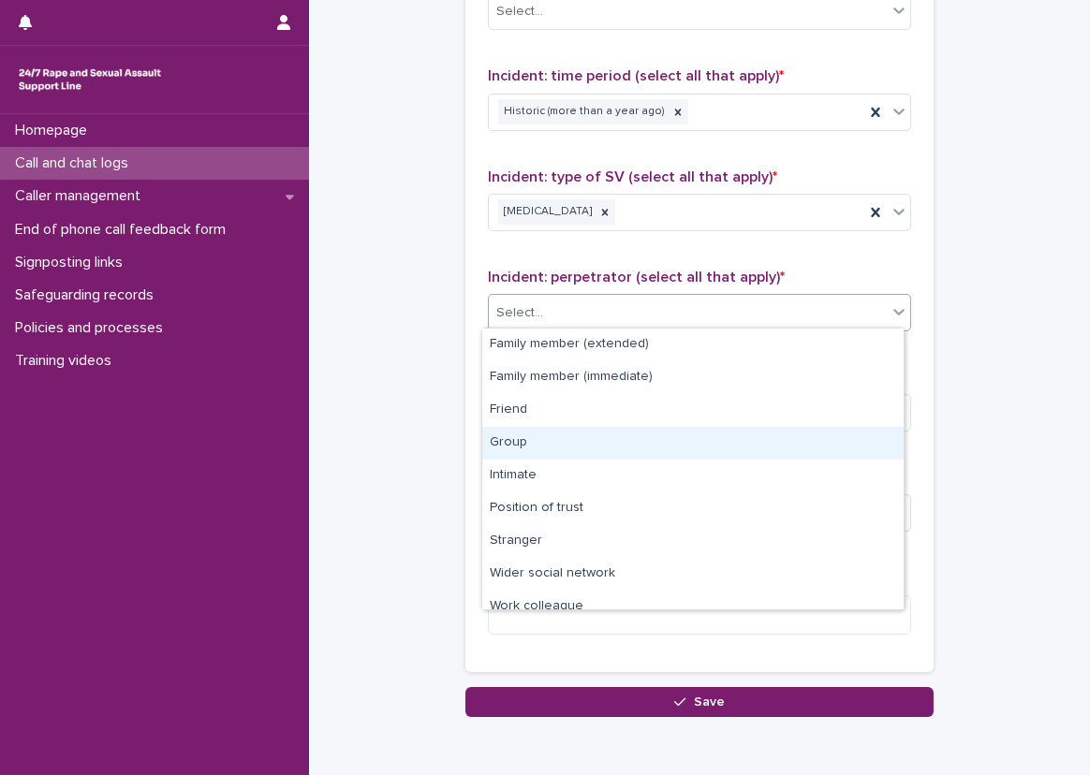
scroll to position [80, 0]
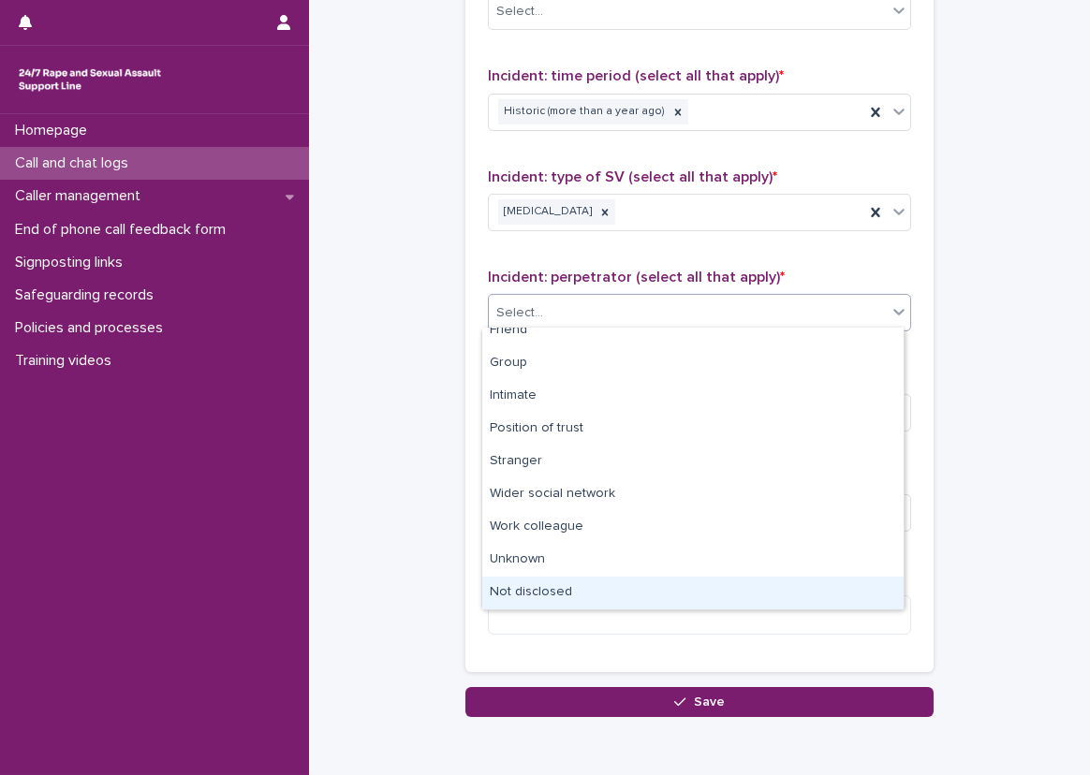
click at [538, 598] on div "Not disclosed" at bounding box center [692, 593] width 421 height 33
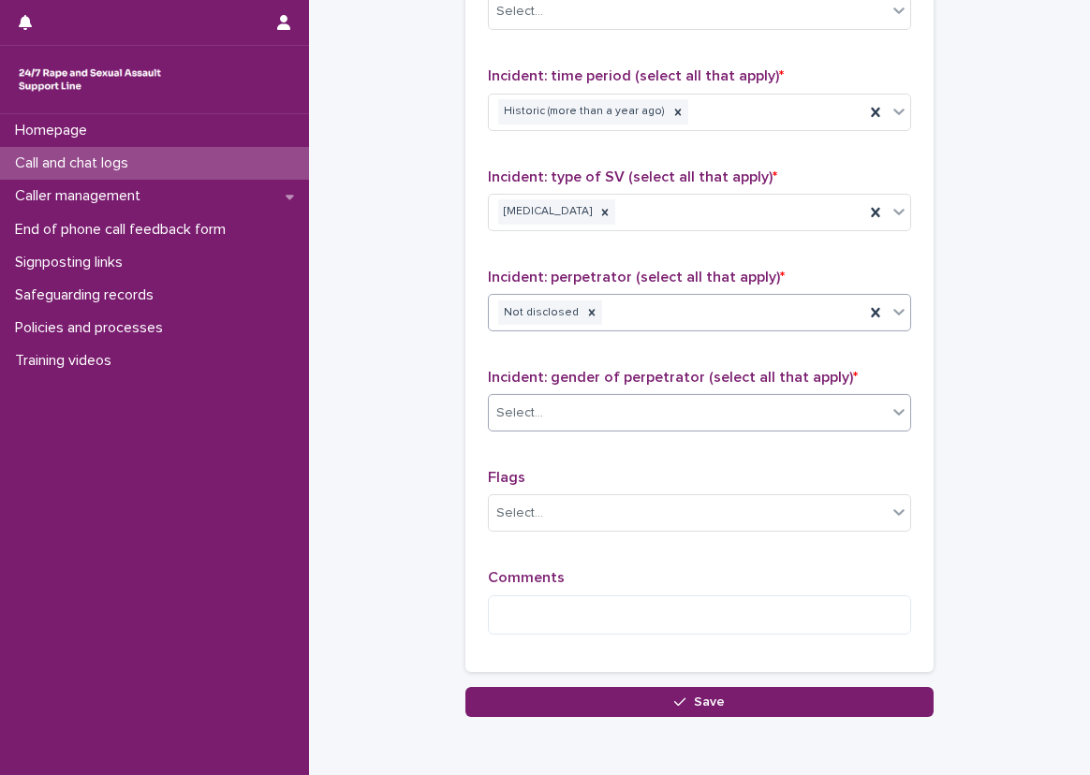
click at [564, 410] on div "Select..." at bounding box center [688, 413] width 398 height 31
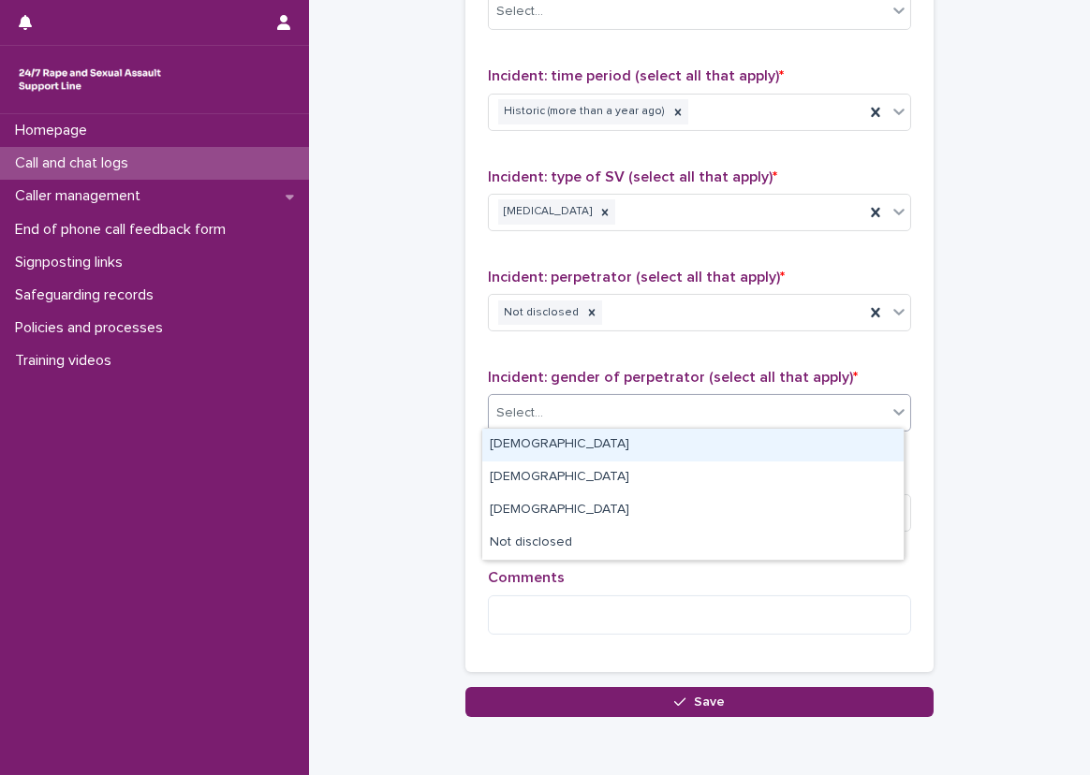
click at [568, 441] on div "[DEMOGRAPHIC_DATA]" at bounding box center [692, 445] width 421 height 33
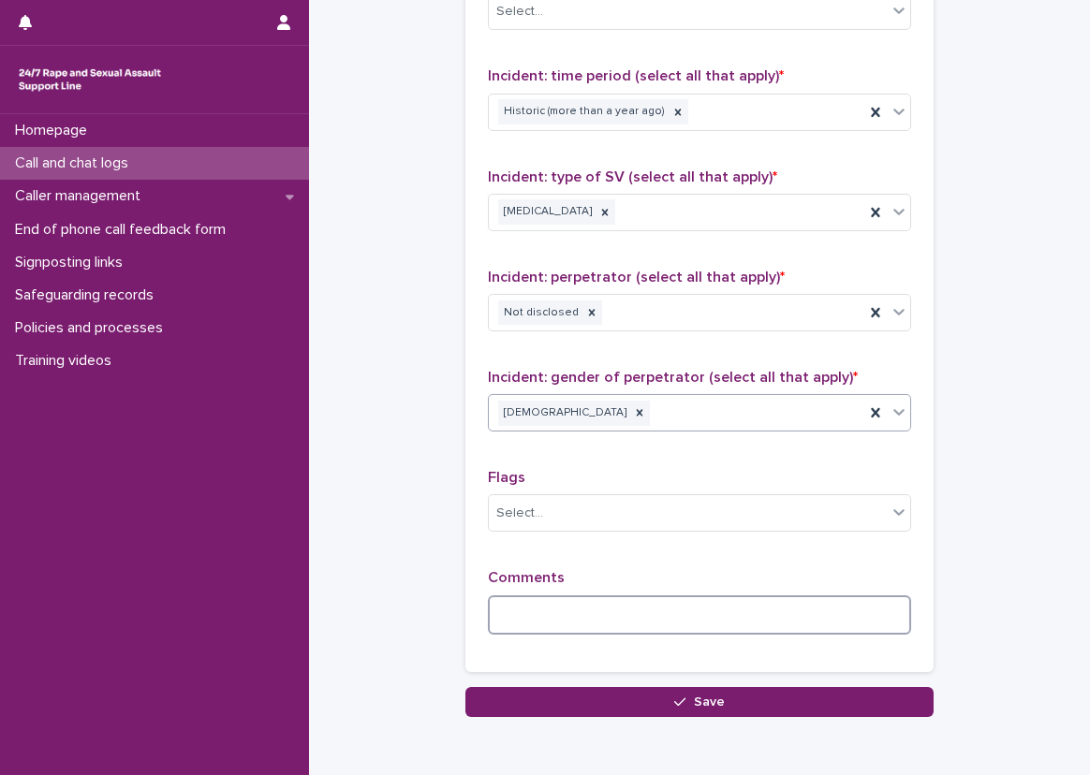
click at [553, 597] on textarea at bounding box center [699, 616] width 423 height 40
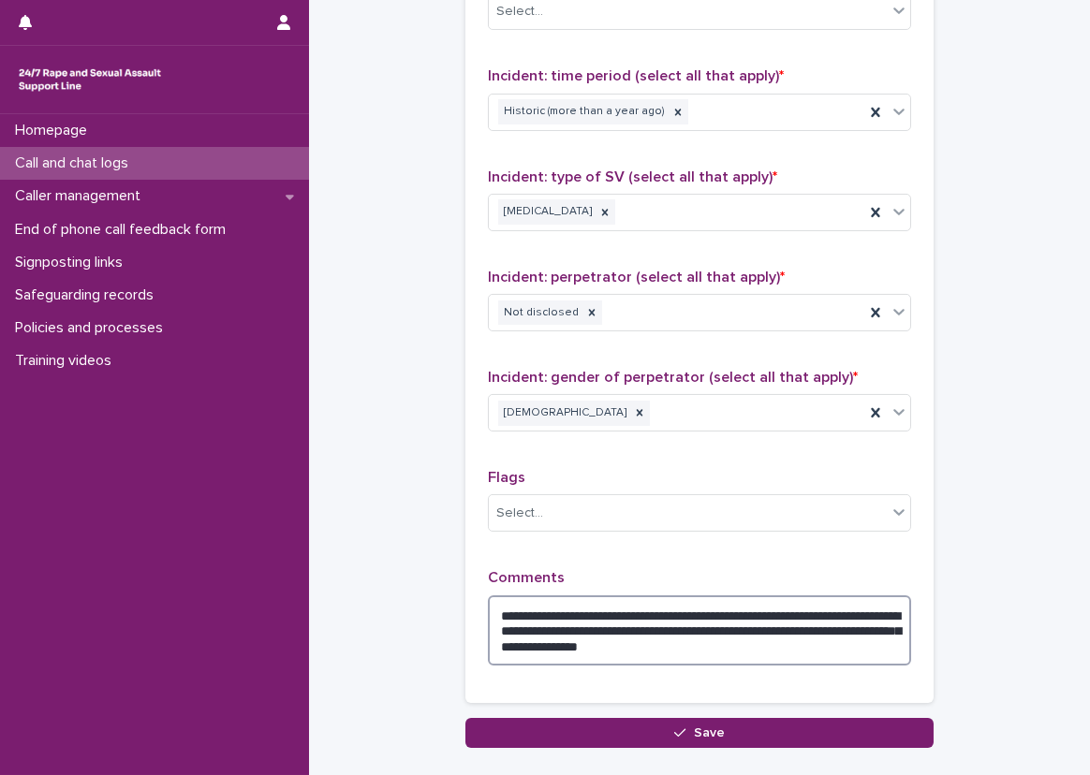
click at [655, 641] on textarea "**********" at bounding box center [699, 631] width 423 height 71
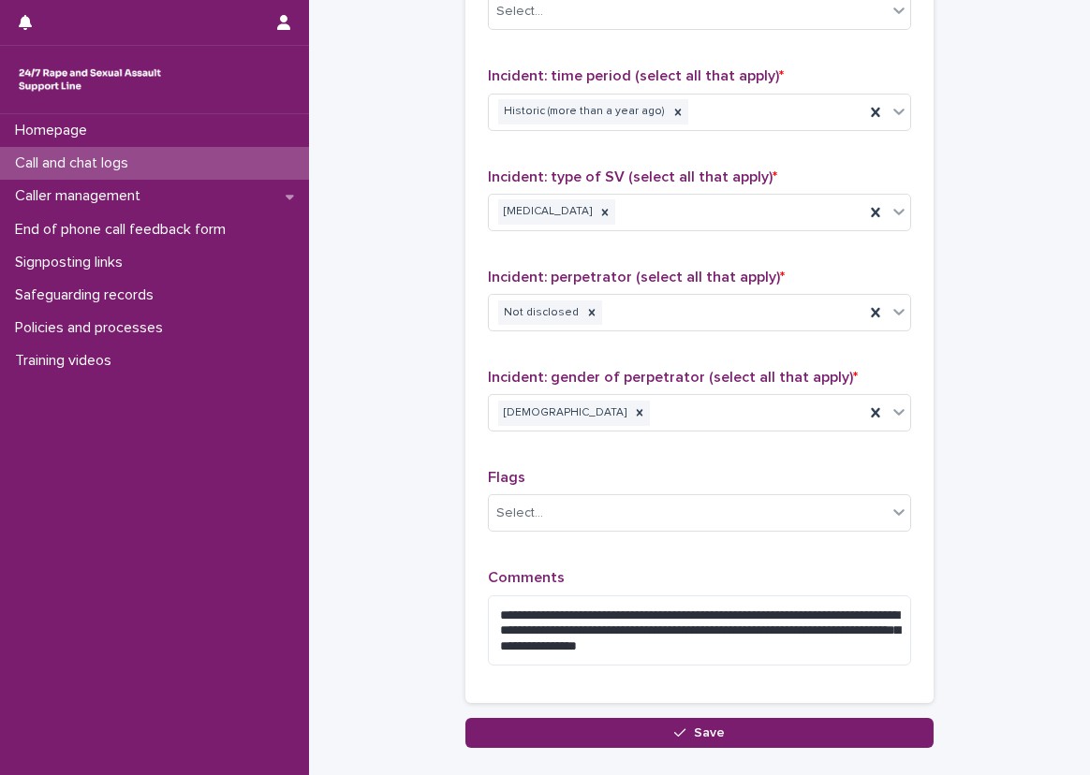
click at [642, 555] on div "**********" at bounding box center [699, 274] width 423 height 814
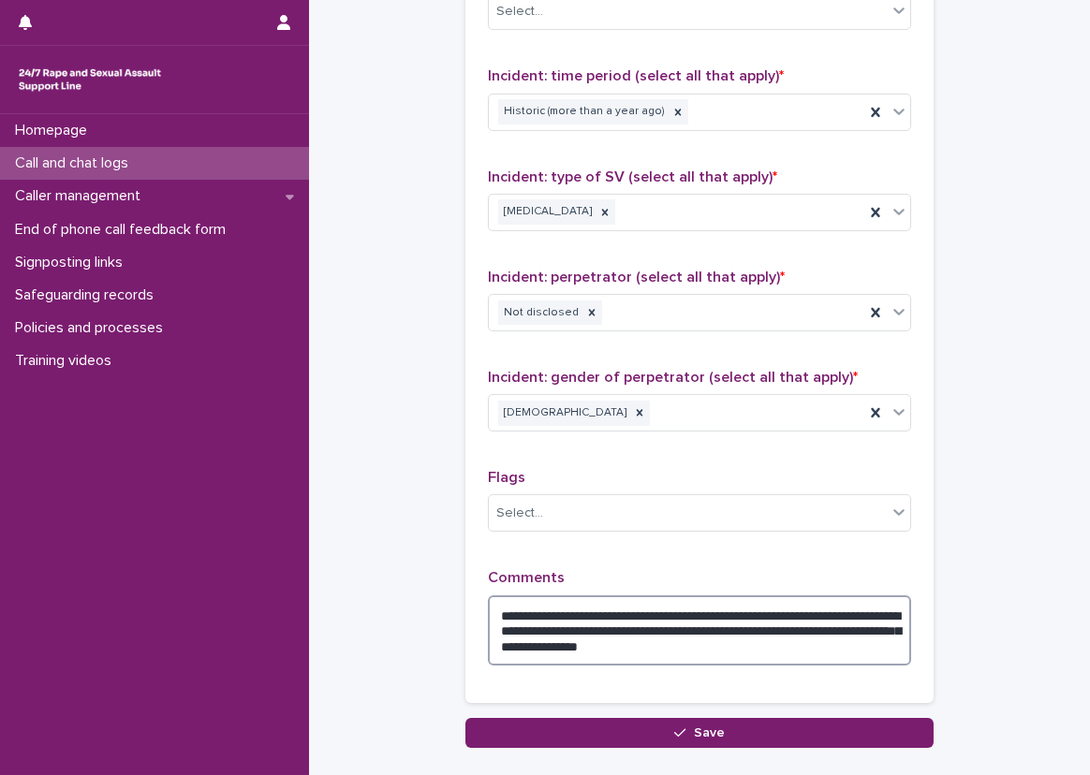
click at [842, 646] on textarea "**********" at bounding box center [699, 631] width 423 height 71
type textarea "**********"
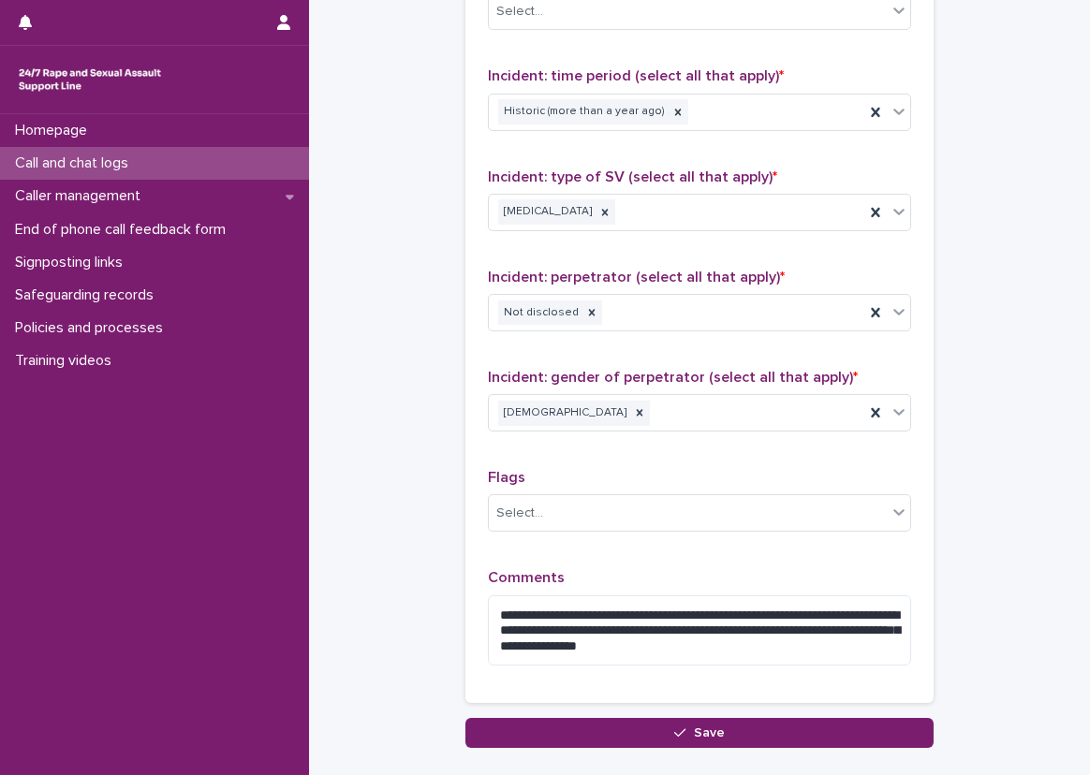
click at [760, 583] on div "**********" at bounding box center [699, 624] width 423 height 111
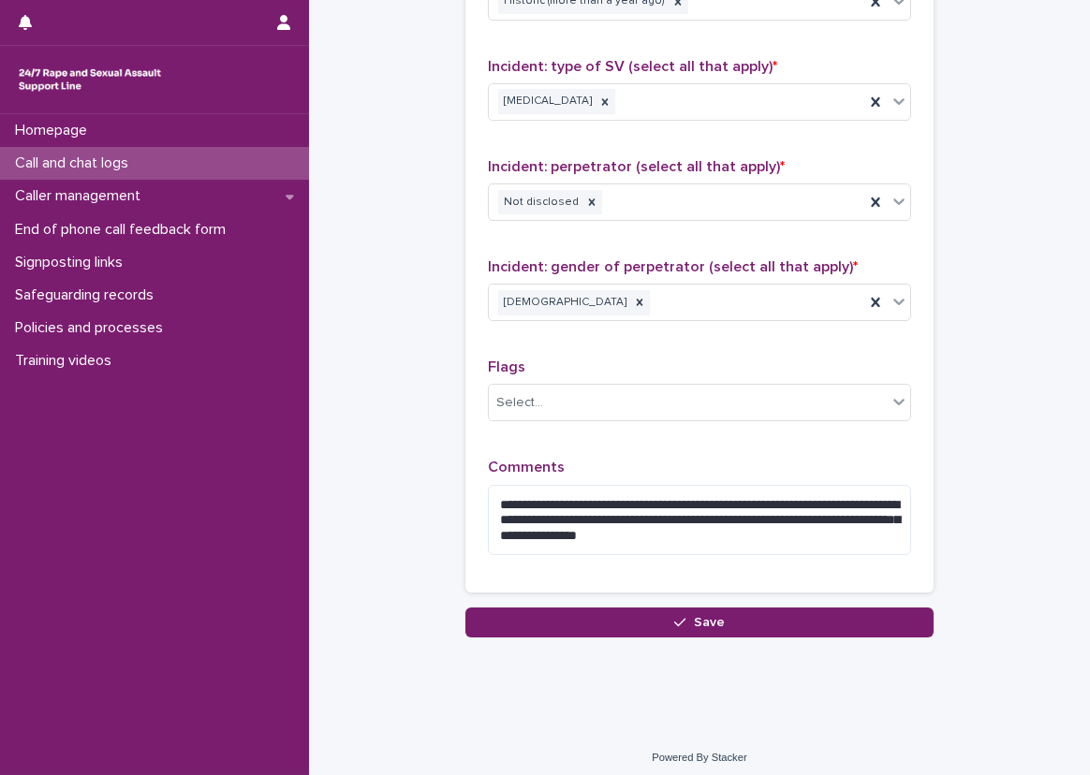
scroll to position [1426, 0]
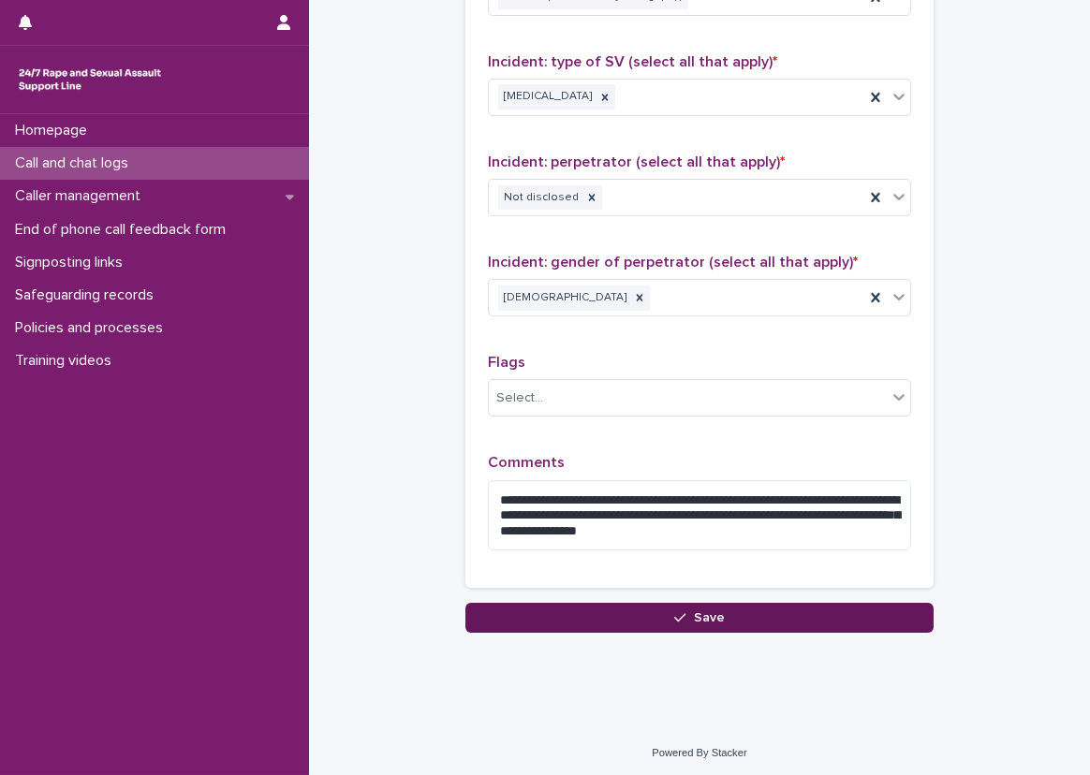
click at [793, 613] on button "Save" at bounding box center [699, 618] width 468 height 30
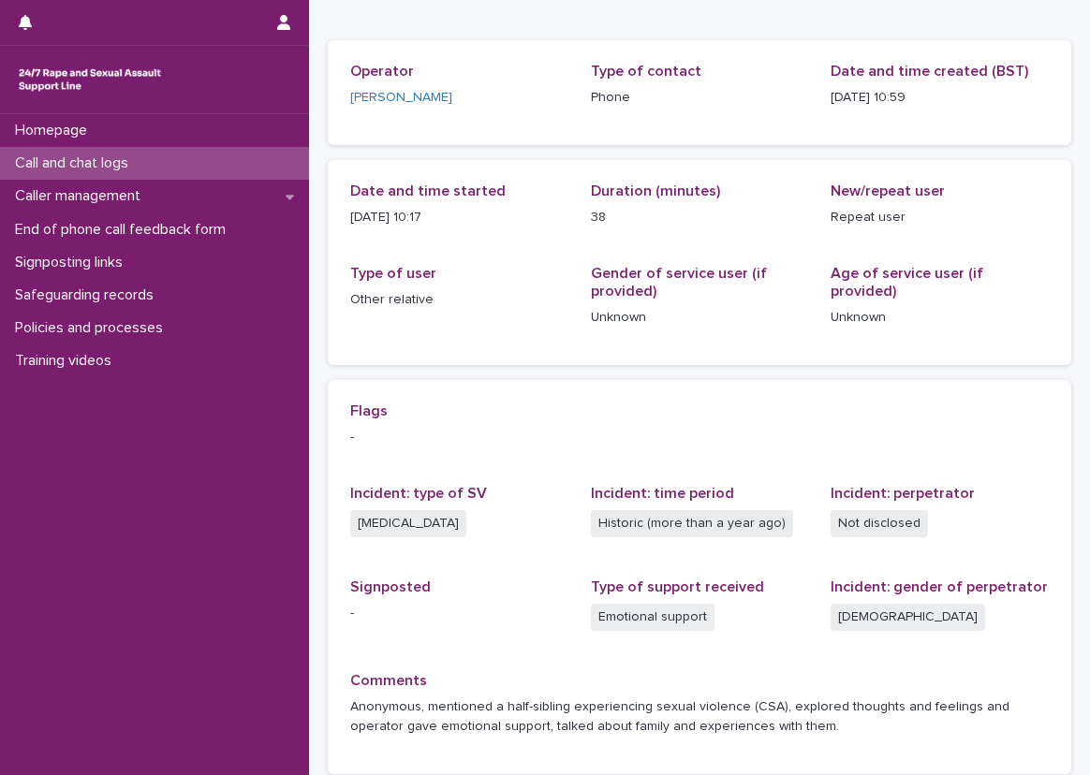
scroll to position [105, 0]
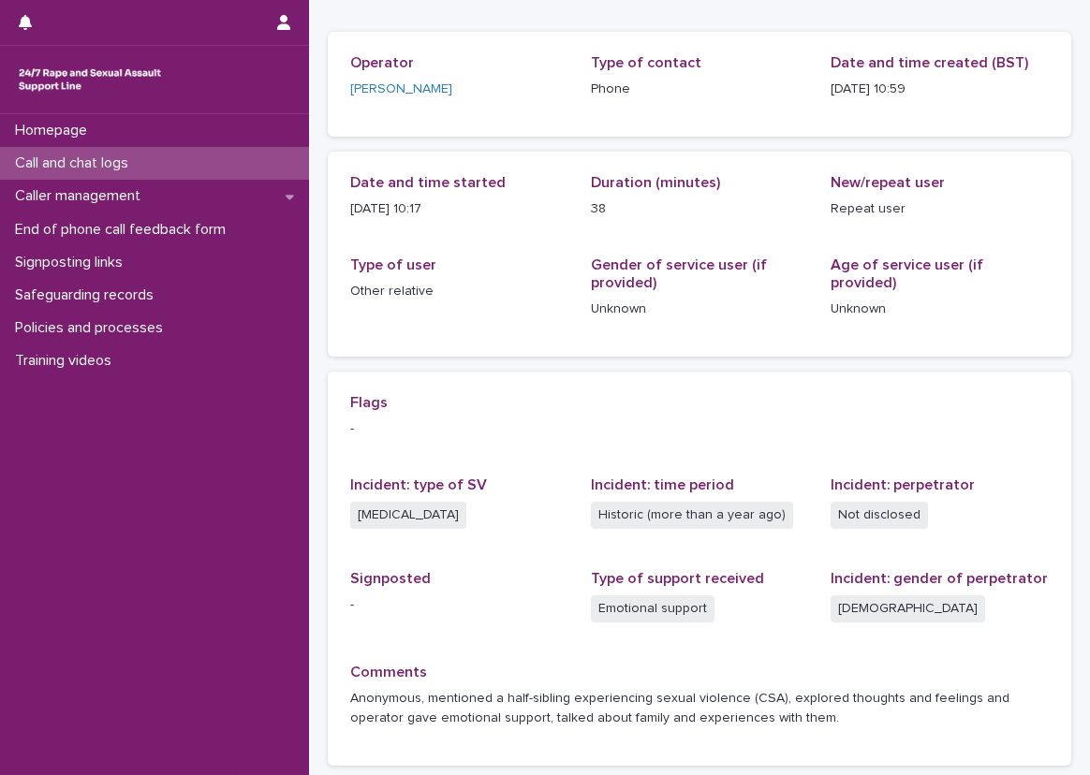
click at [507, 205] on p "[DATE] 10:17" at bounding box center [459, 209] width 218 height 20
click at [1050, 604] on div "Flags - Incident: type of SV [MEDICAL_DATA] Incident: time period Historic (mor…" at bounding box center [700, 569] width 744 height 394
click at [203, 151] on div "Call and chat logs" at bounding box center [154, 163] width 309 height 33
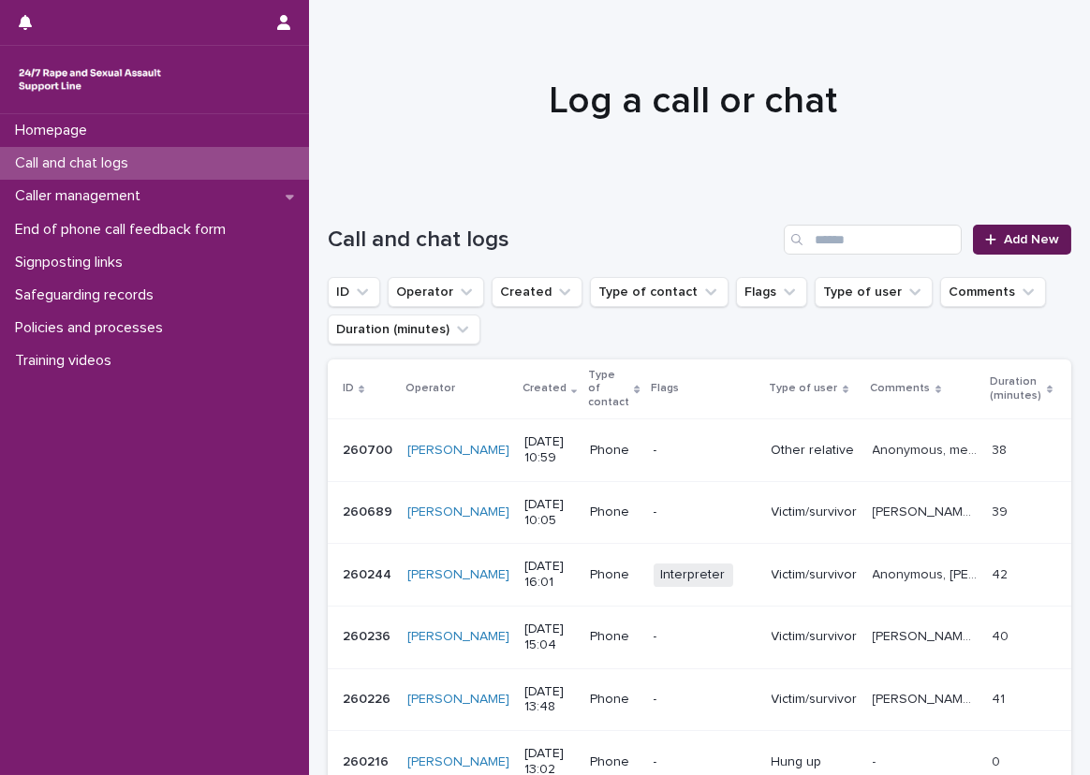
click at [1010, 242] on span "Add New" at bounding box center [1031, 239] width 55 height 13
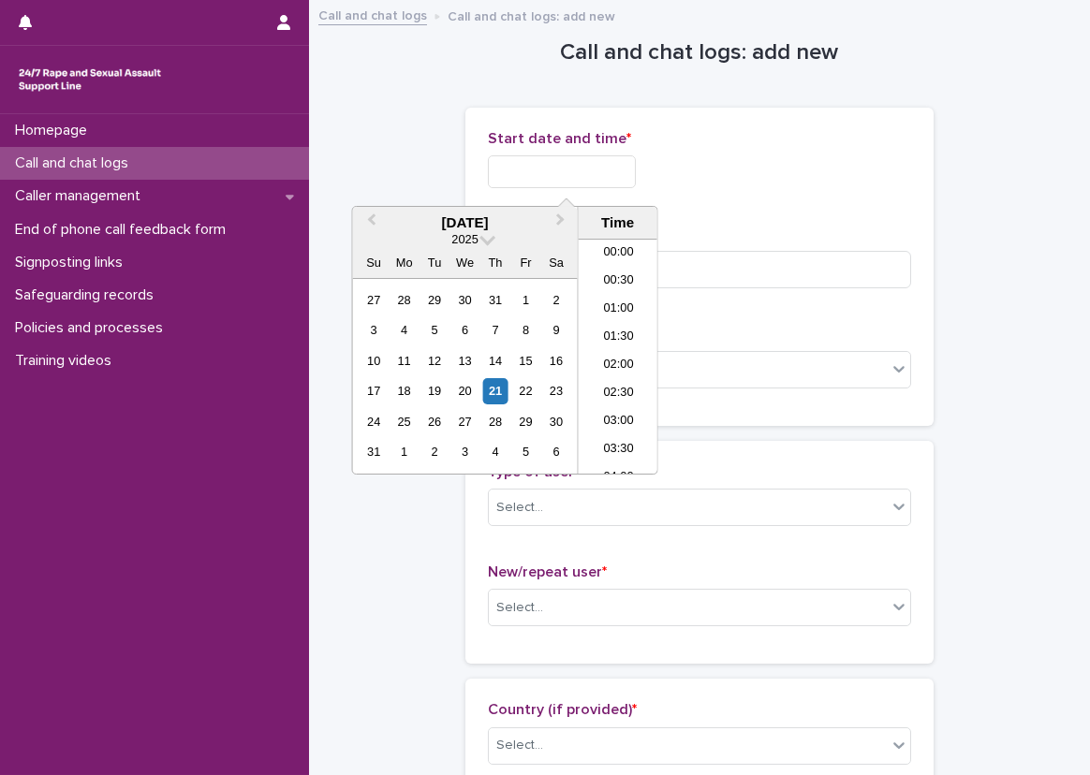
click at [614, 158] on input "text" at bounding box center [562, 171] width 148 height 33
click at [617, 321] on li "11:00" at bounding box center [619, 330] width 80 height 28
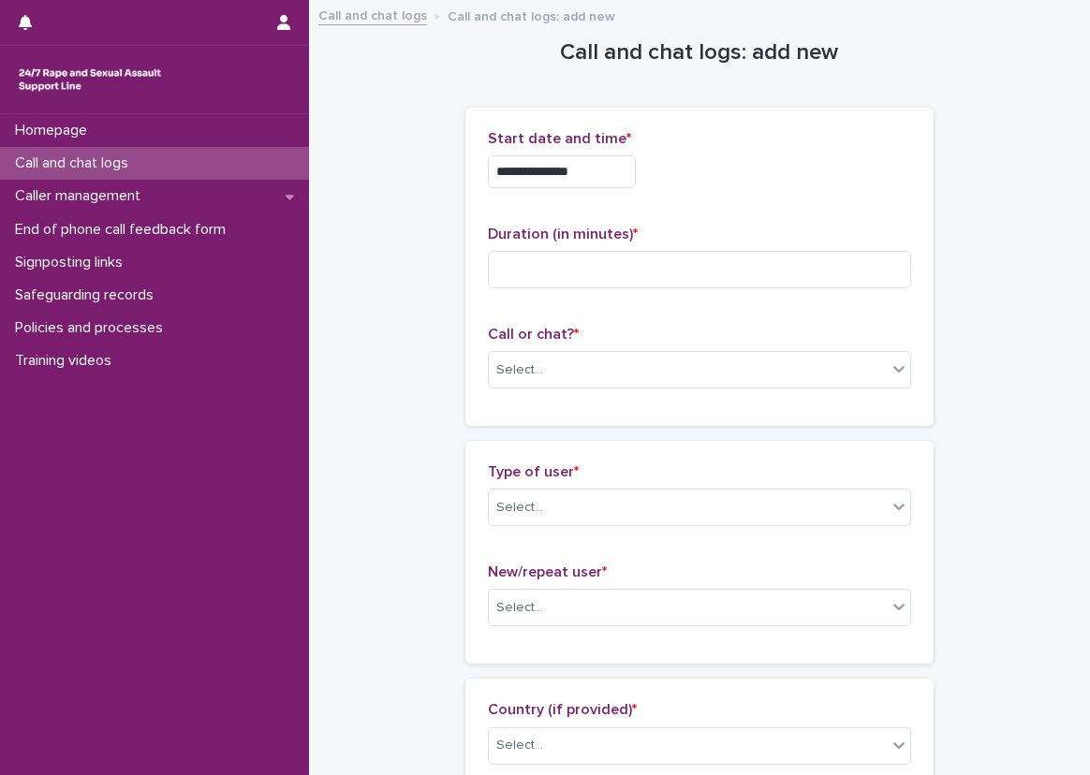
click at [597, 178] on input "**********" at bounding box center [562, 171] width 148 height 33
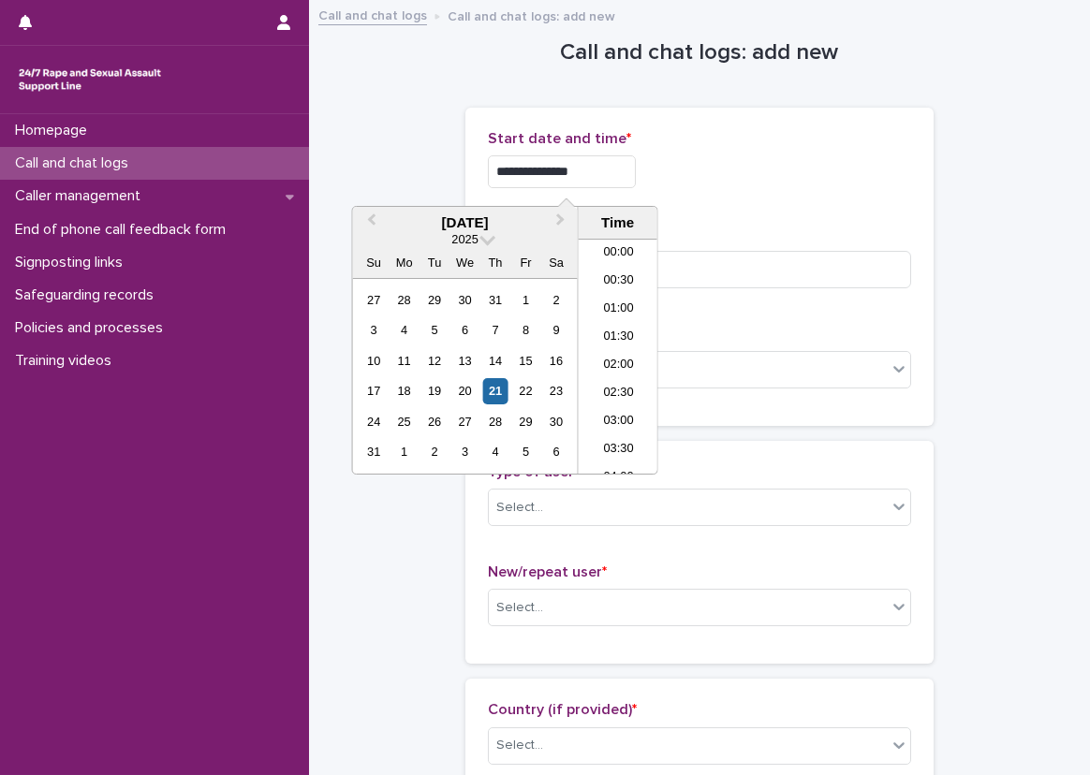
scroll to position [515, 0]
type input "**********"
click at [734, 270] on input at bounding box center [699, 269] width 423 height 37
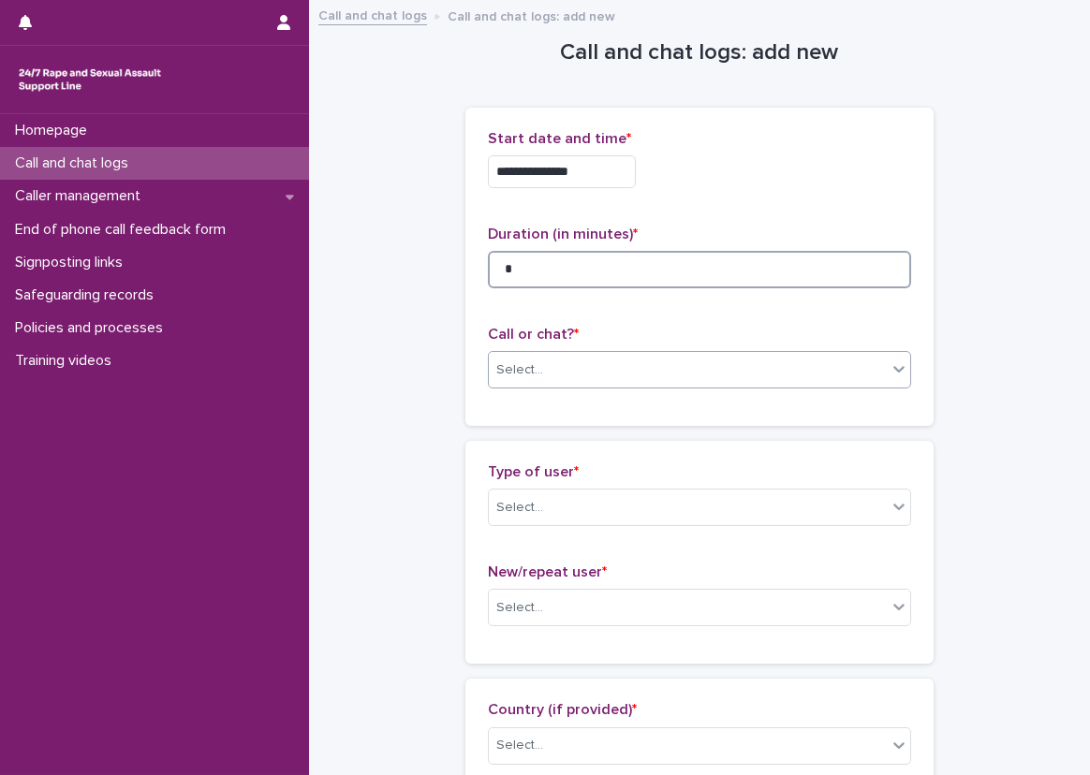
type input "*"
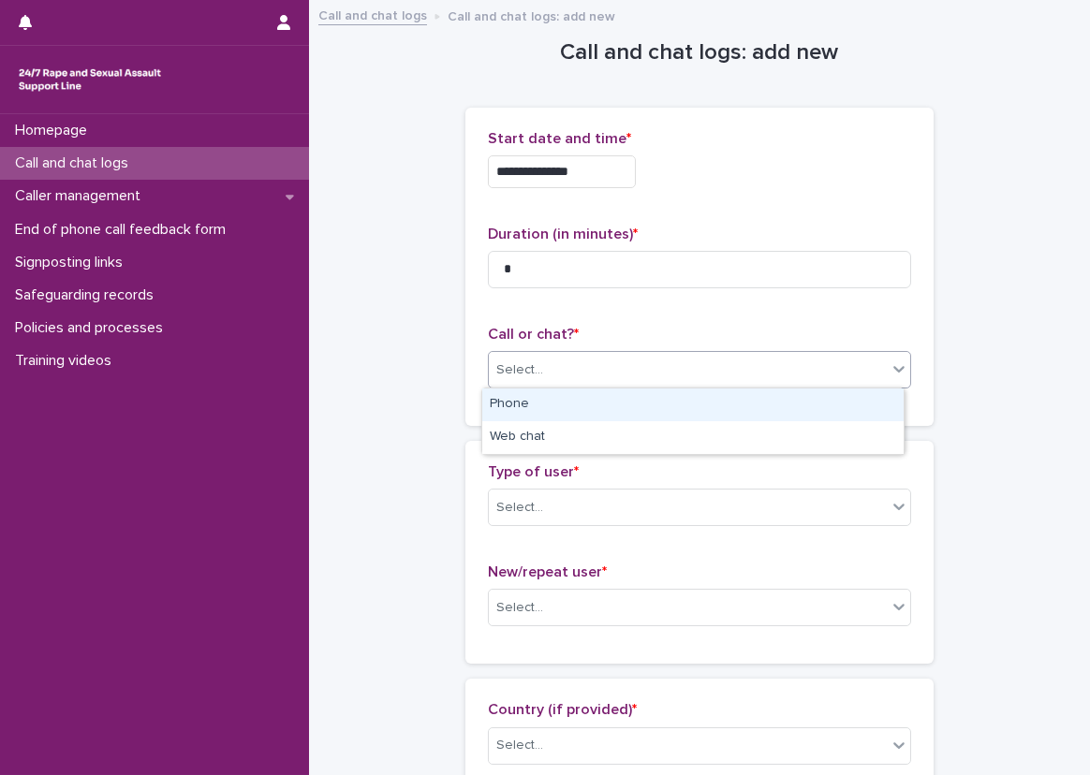
click at [571, 385] on div "Select..." at bounding box center [699, 369] width 423 height 37
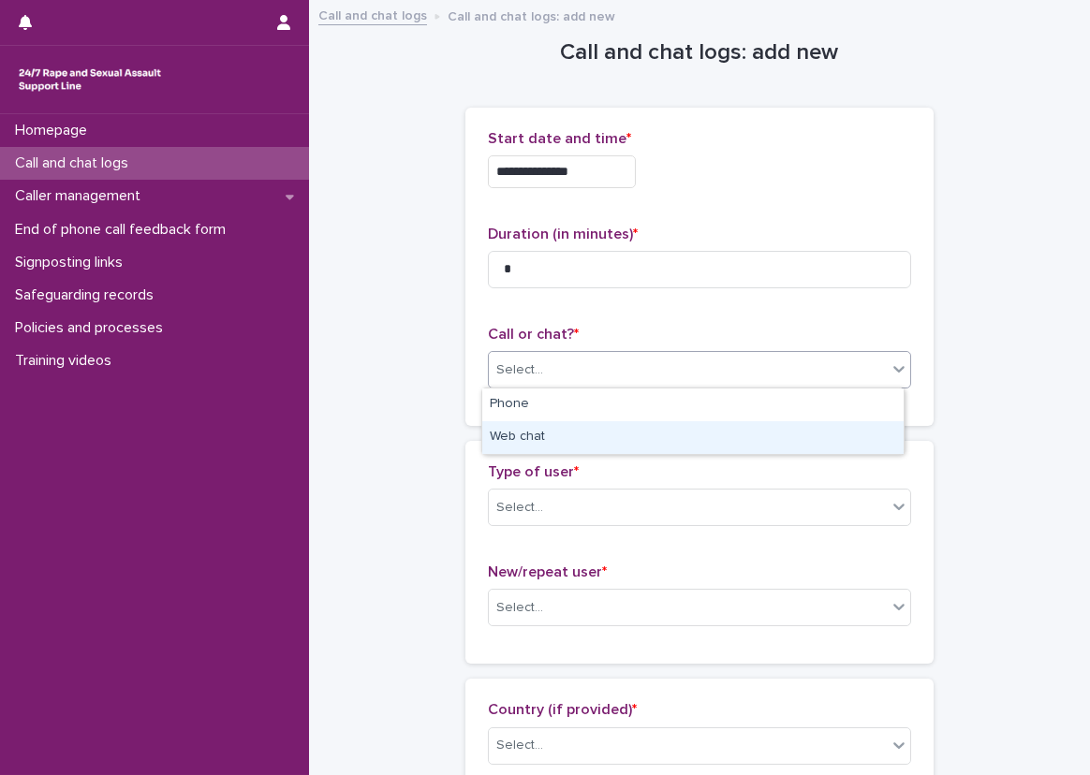
click at [553, 443] on div "Web chat" at bounding box center [692, 437] width 421 height 33
click at [549, 380] on div "Web chat" at bounding box center [677, 370] width 376 height 31
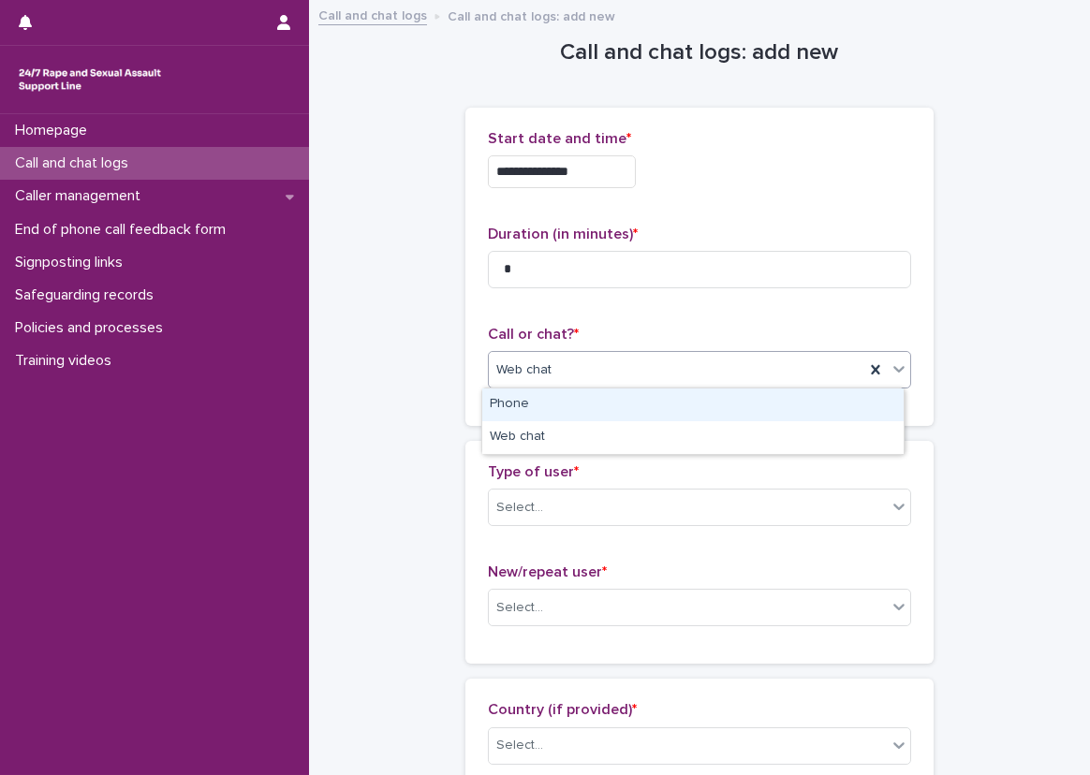
click at [540, 402] on div "Phone" at bounding box center [692, 405] width 421 height 33
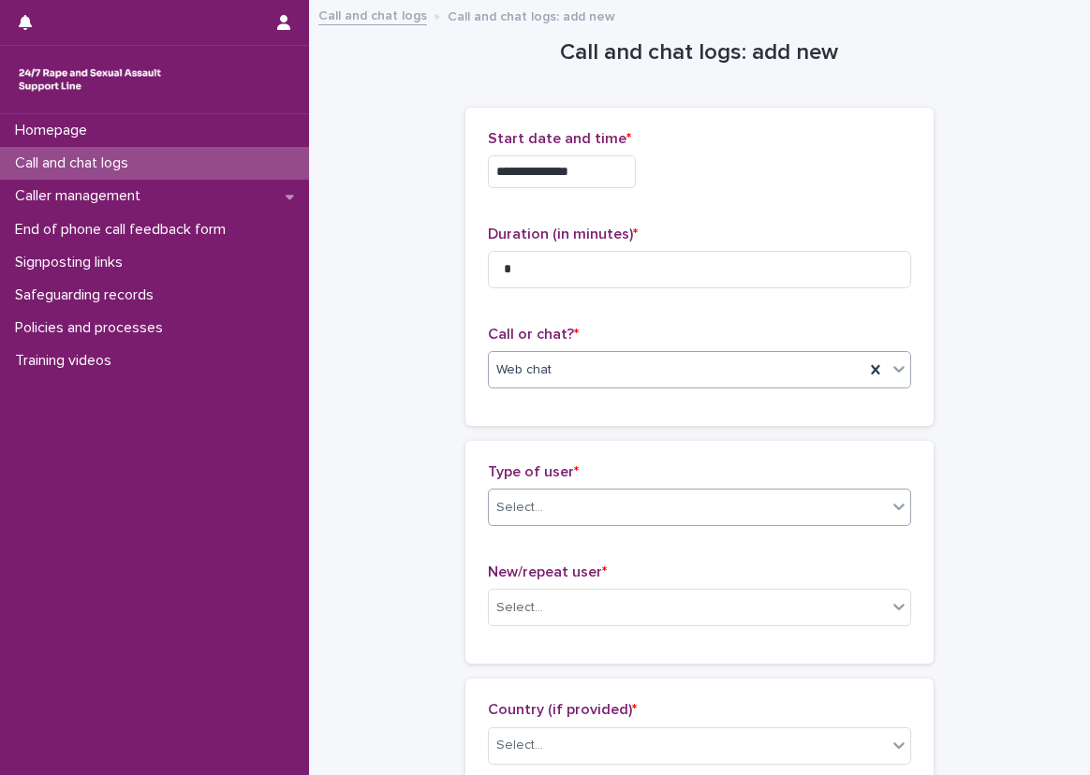
click at [534, 501] on div "Select..." at bounding box center [688, 508] width 398 height 31
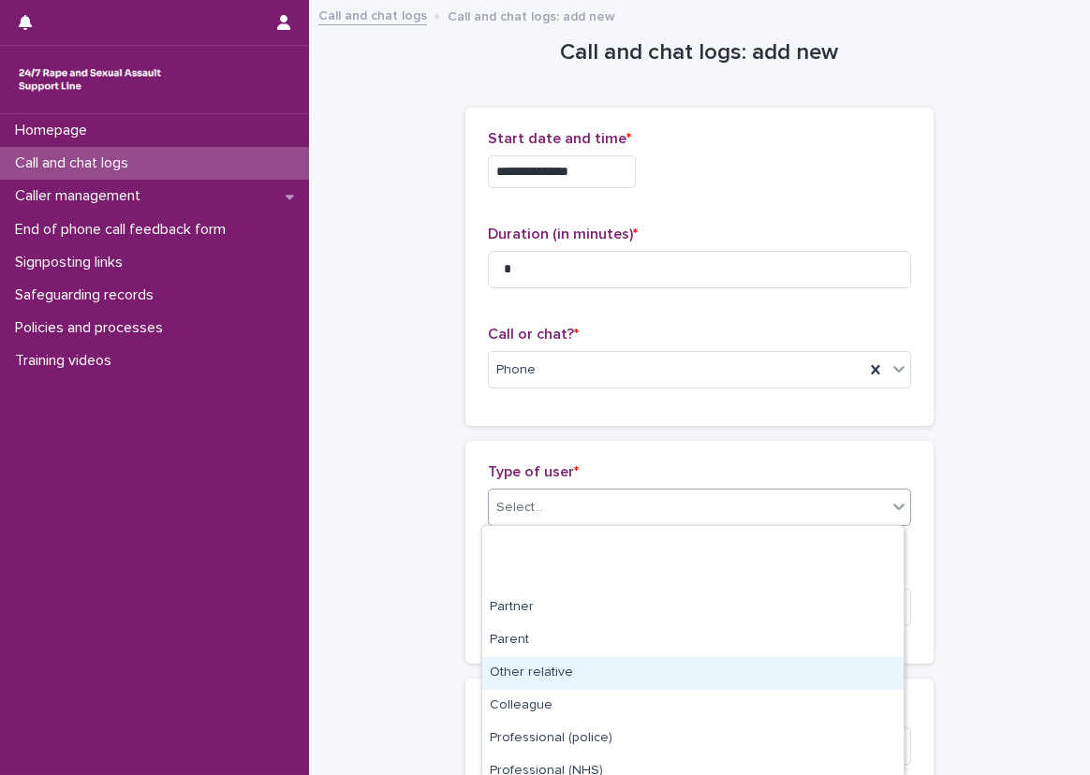
scroll to position [242, 0]
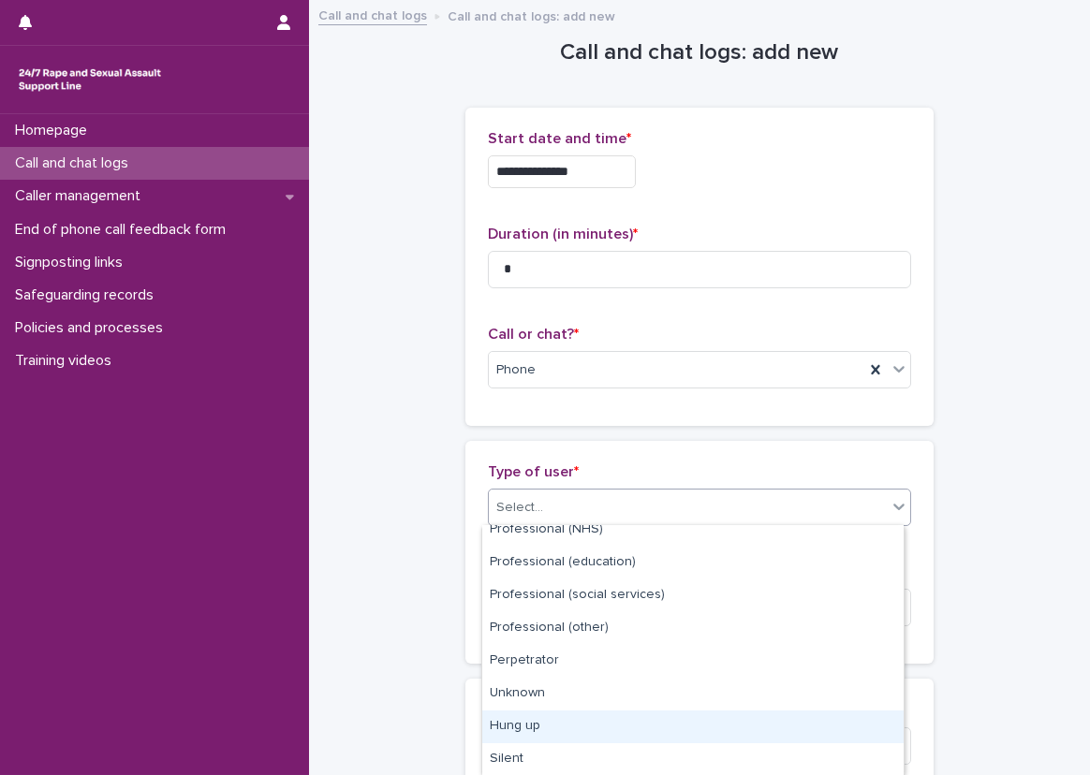
click at [518, 729] on div "Hung up" at bounding box center [692, 727] width 421 height 33
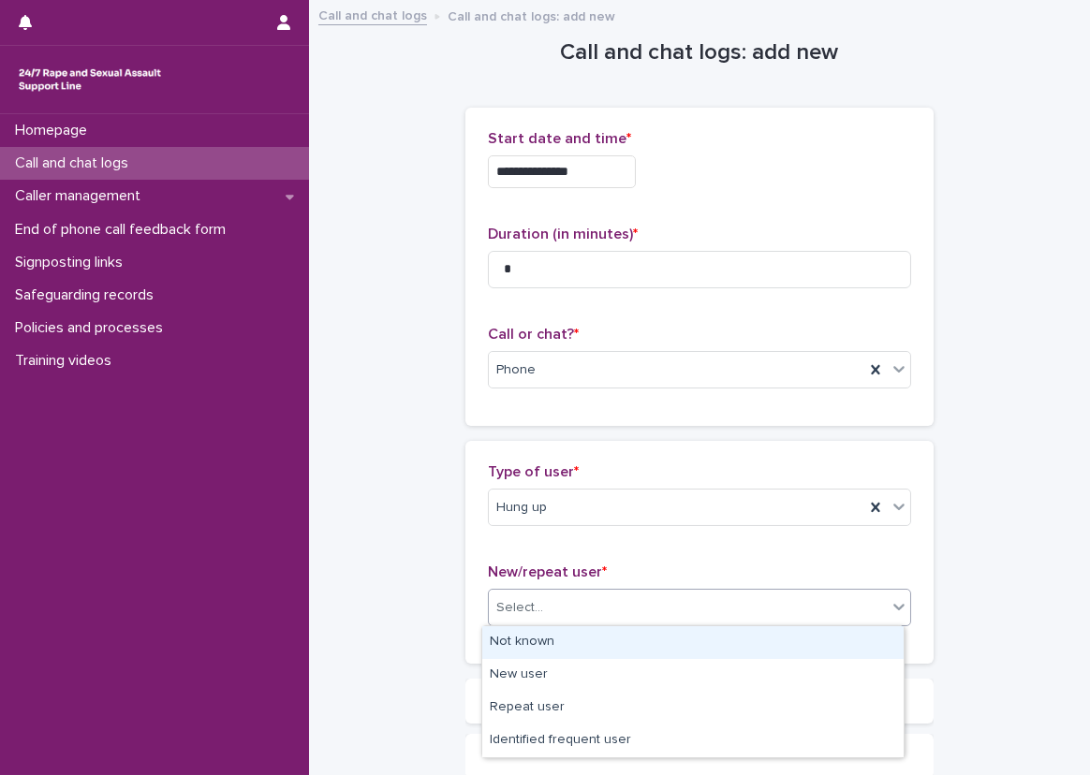
click at [516, 609] on div "Select..." at bounding box center [519, 608] width 47 height 20
click at [520, 629] on div "Not known" at bounding box center [692, 643] width 421 height 33
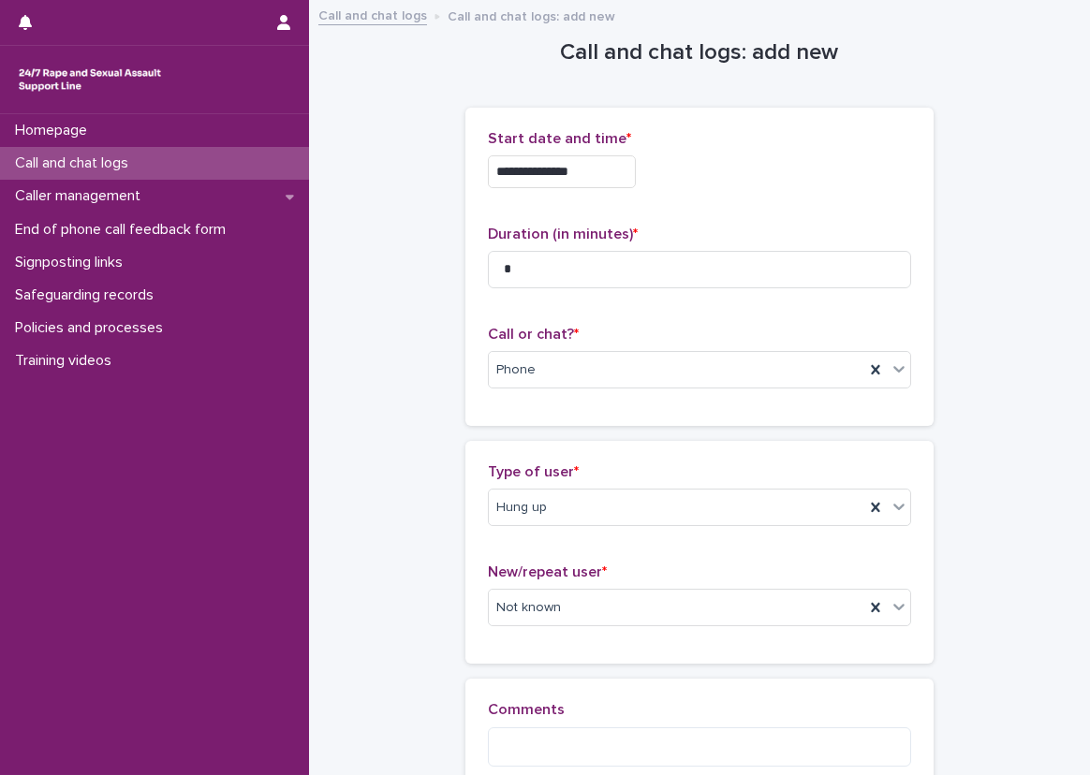
click at [453, 642] on div "**********" at bounding box center [700, 426] width 744 height 848
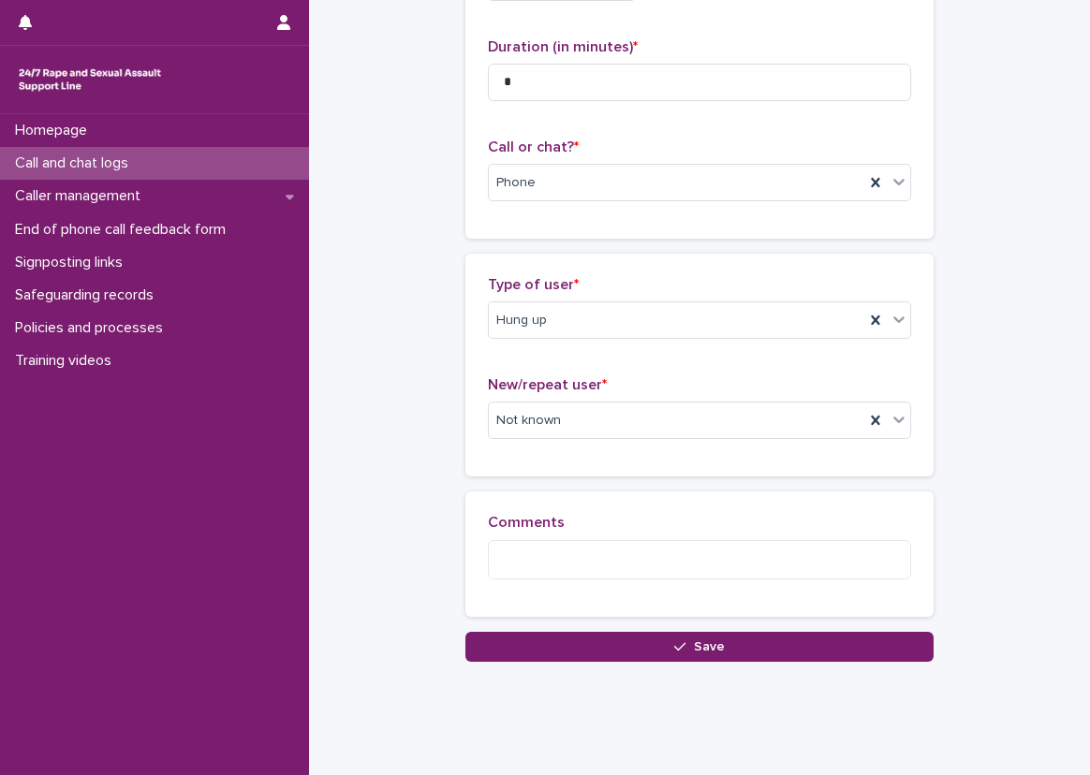
scroll to position [94, 0]
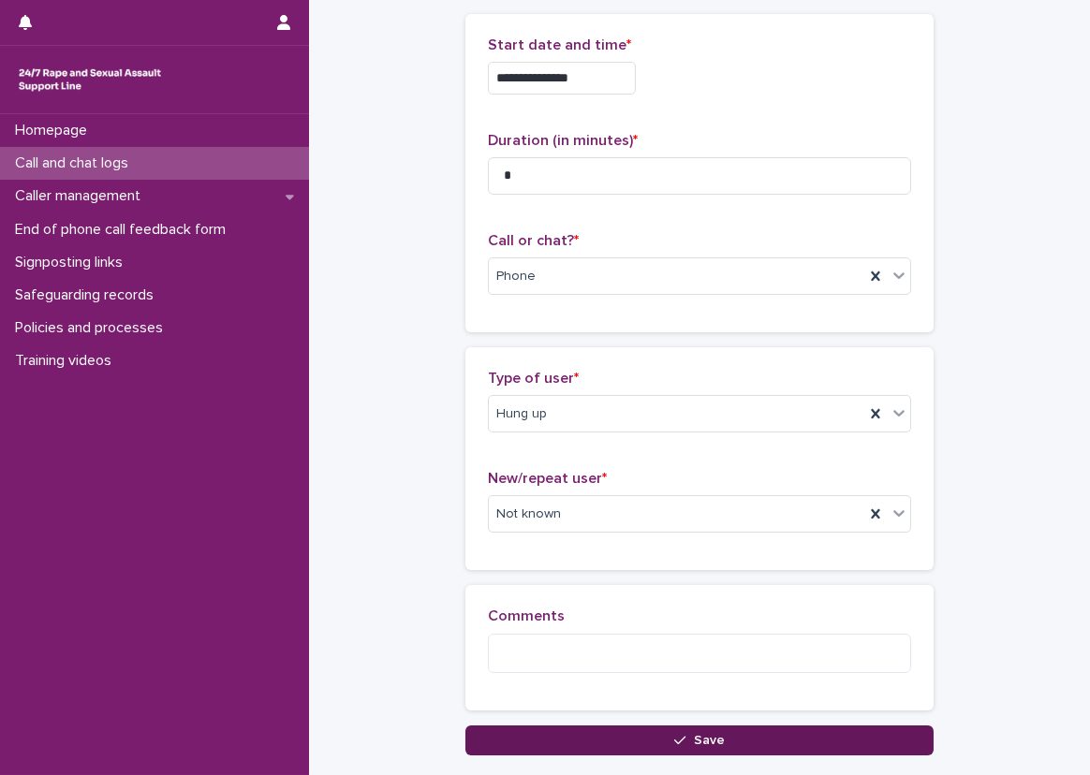
click at [520, 737] on button "Save" at bounding box center [699, 741] width 468 height 30
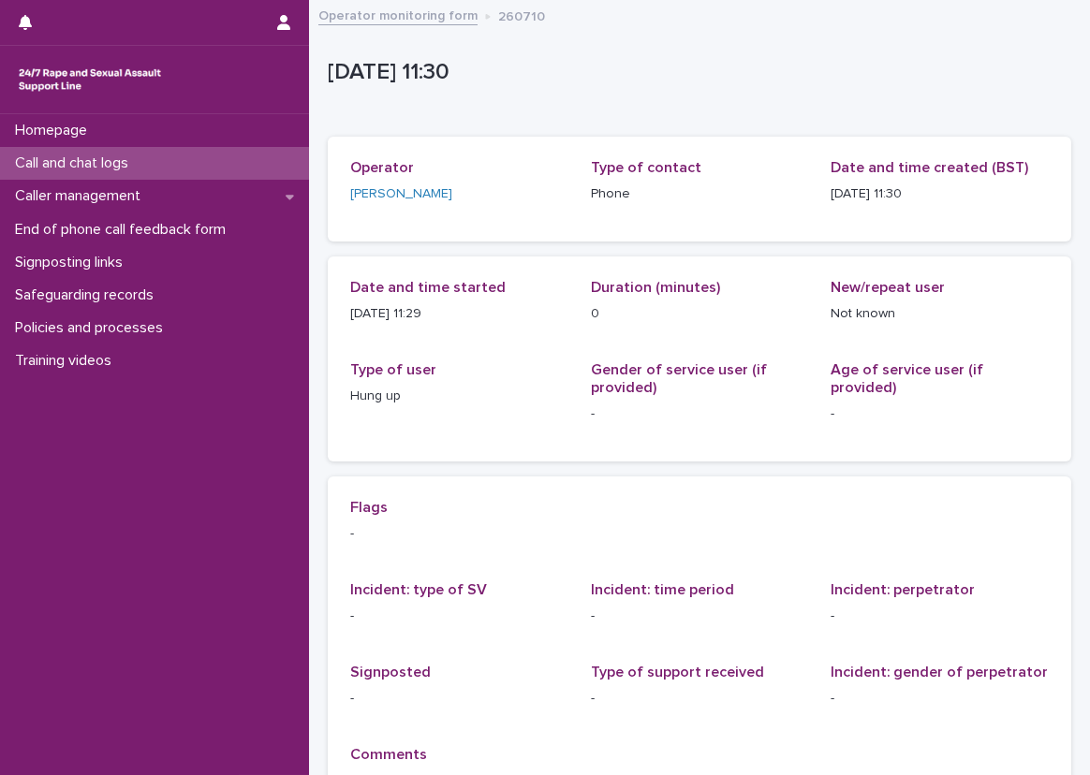
click at [531, 162] on p "Operator" at bounding box center [459, 168] width 218 height 18
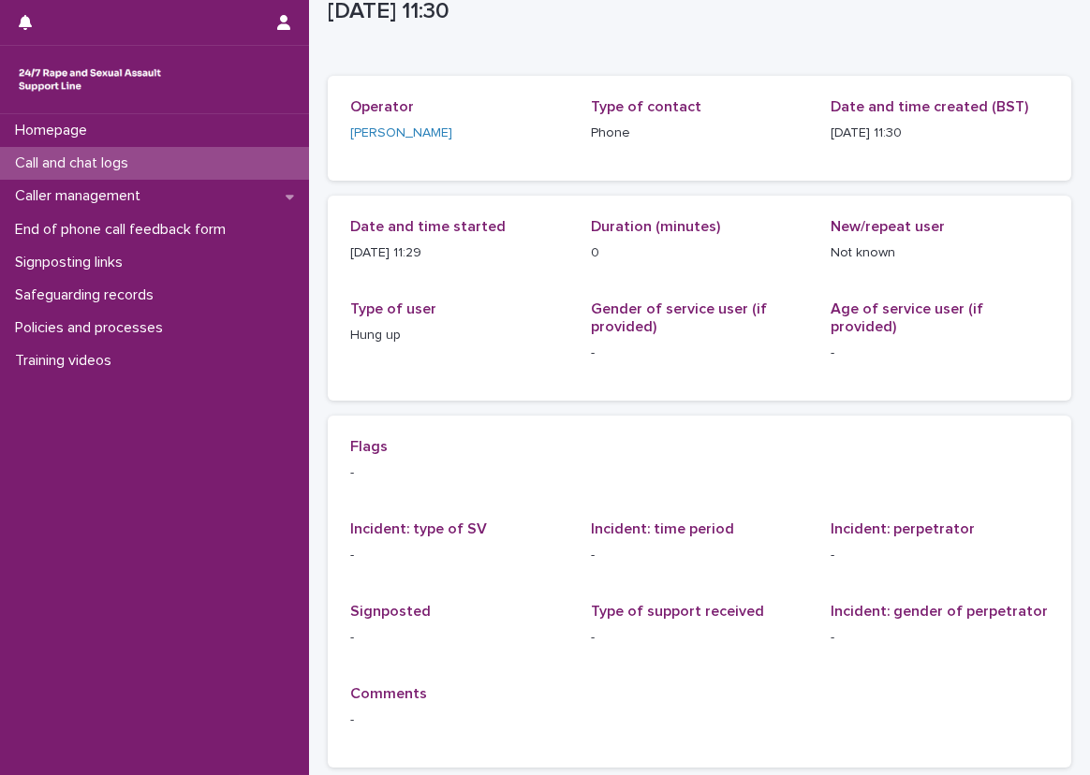
scroll to position [94, 0]
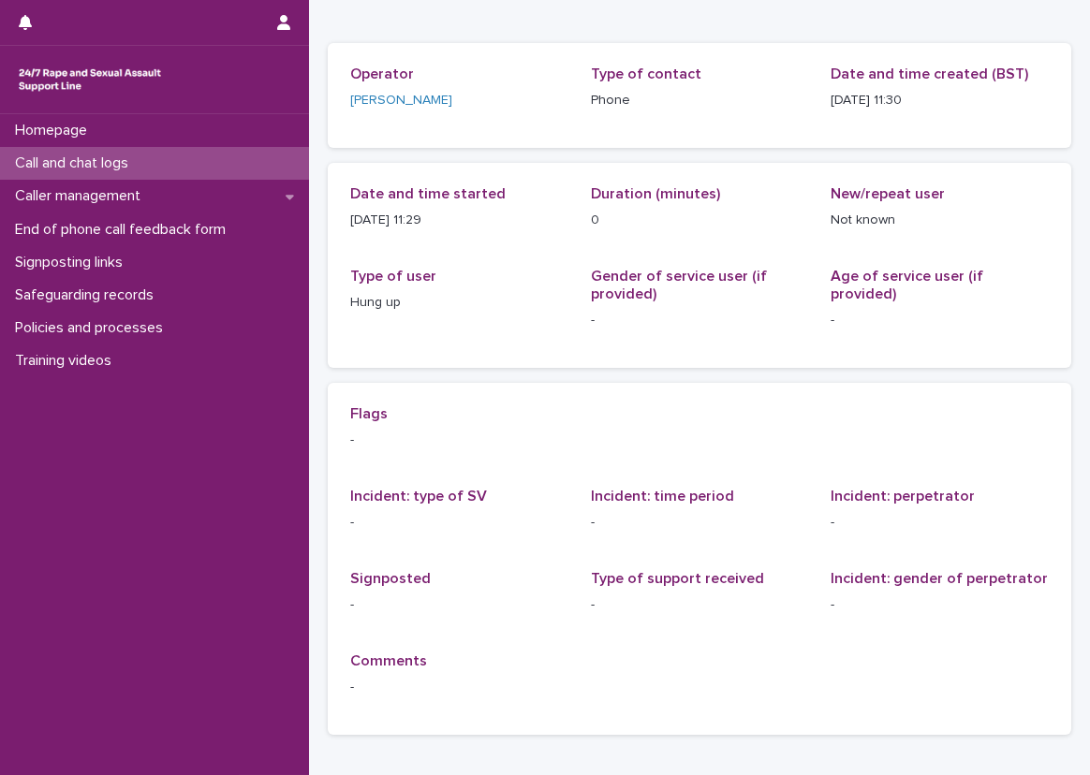
click at [276, 165] on div "Call and chat logs" at bounding box center [154, 163] width 309 height 33
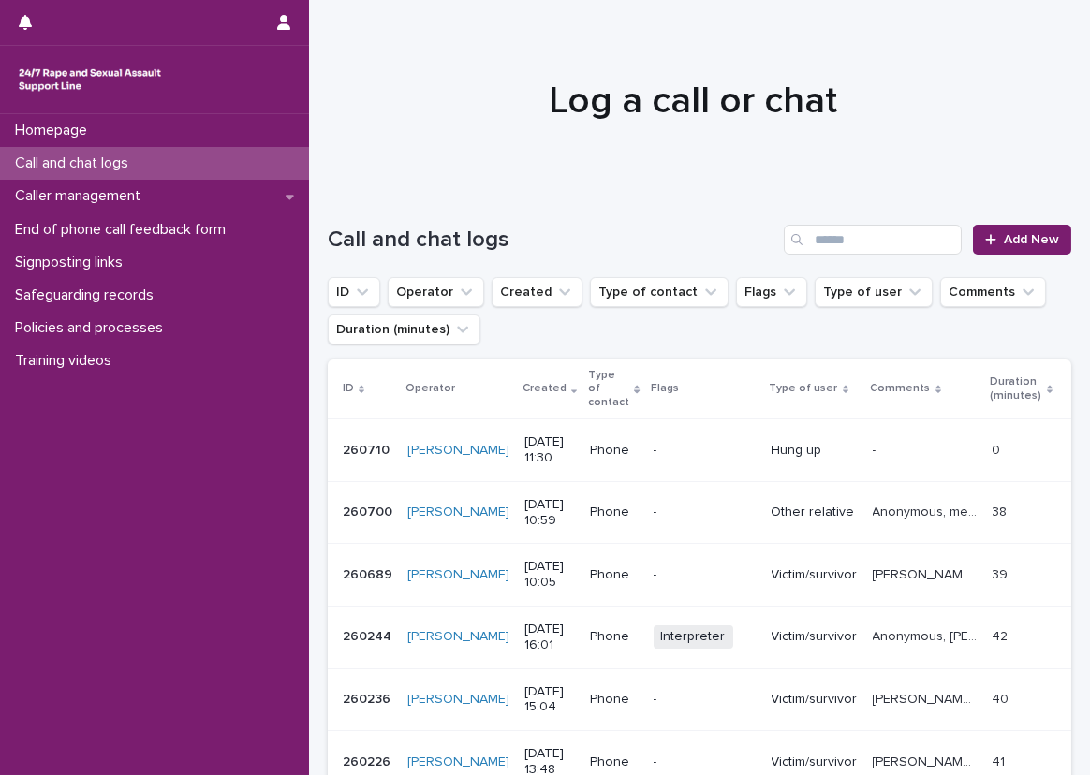
click at [405, 177] on div at bounding box center [692, 92] width 767 height 187
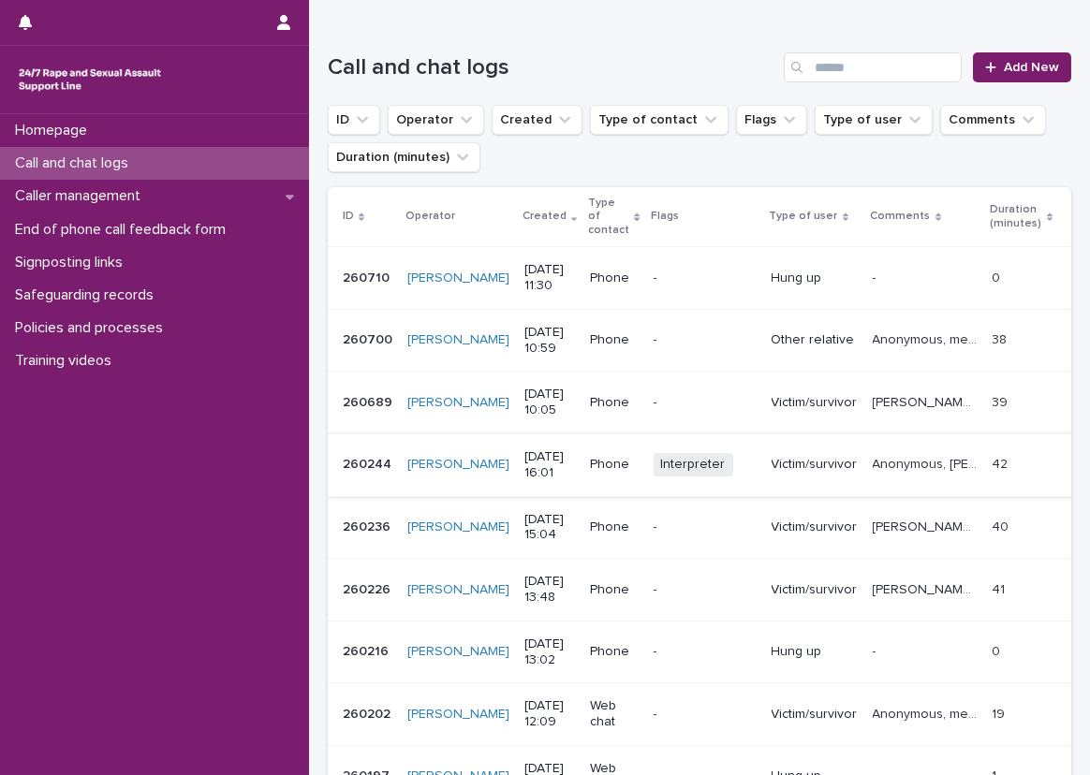
scroll to position [281, 0]
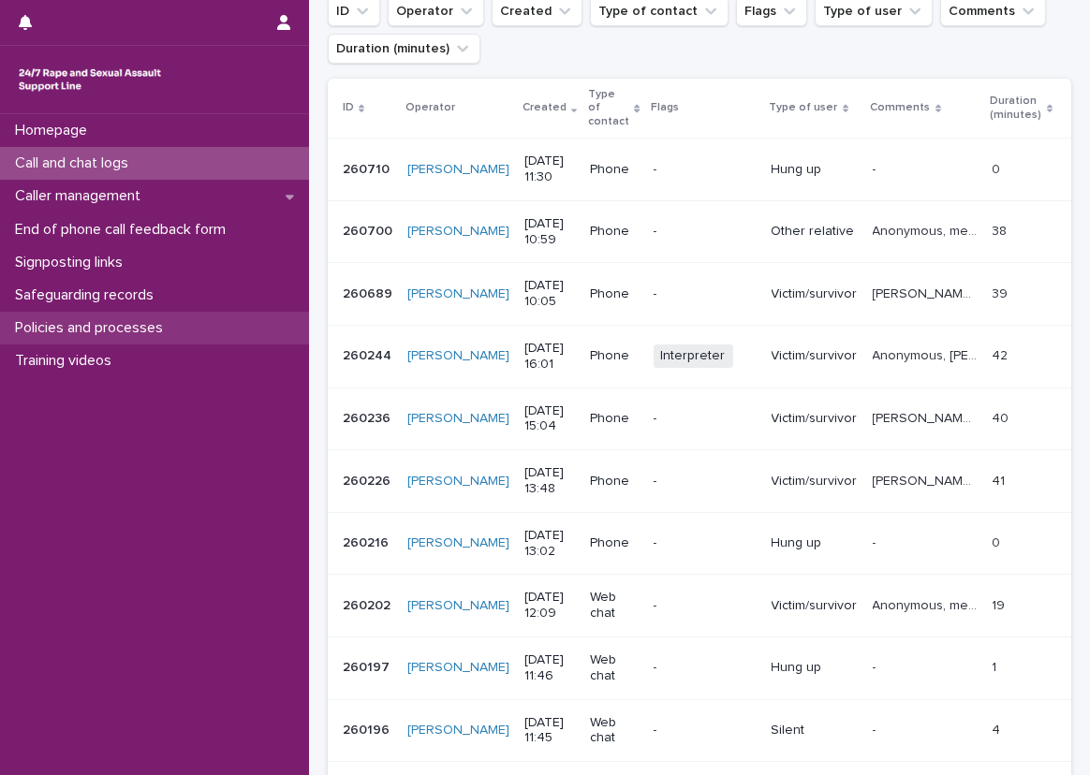
click at [307, 338] on div "Policies and processes" at bounding box center [154, 328] width 309 height 33
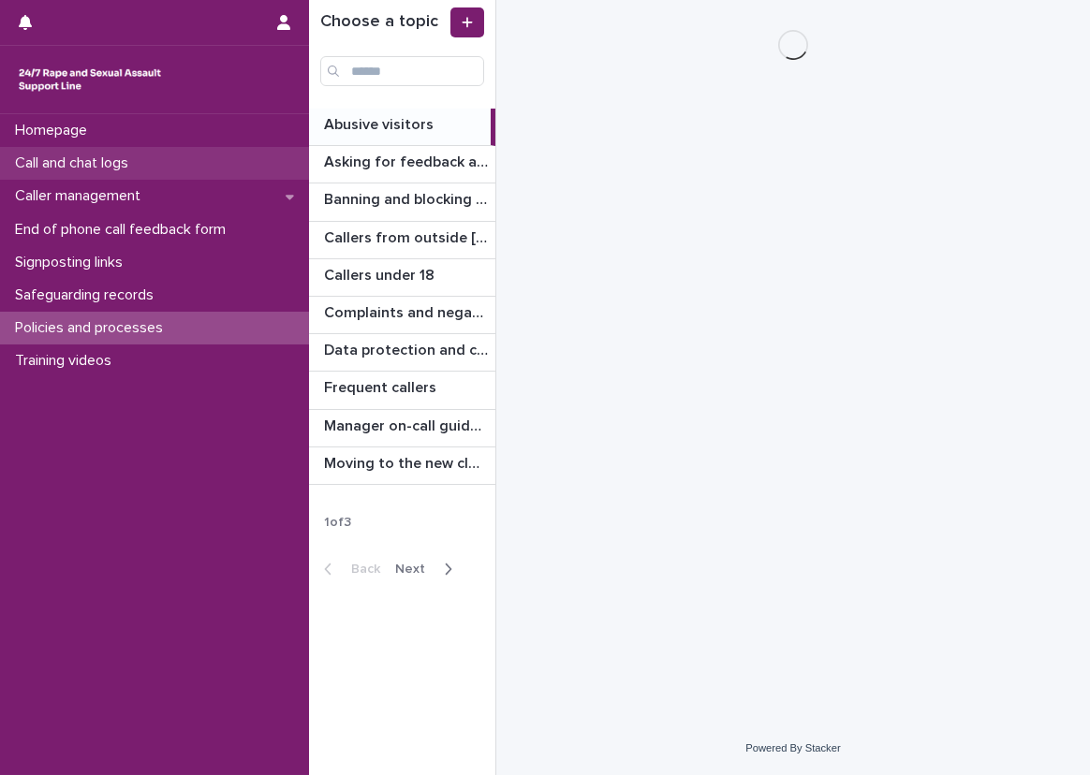
click at [235, 172] on div "Call and chat logs" at bounding box center [154, 163] width 309 height 33
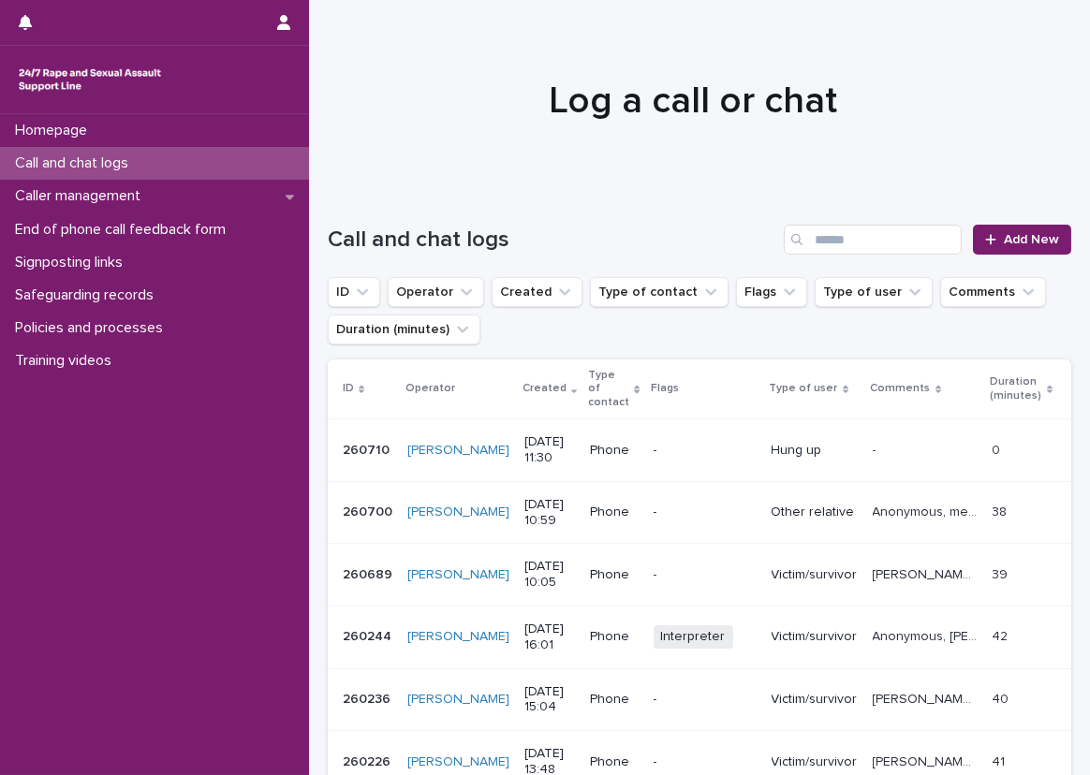
click at [318, 205] on div "Loading... Saving… Loading... Saving… Call and chat logs Add New ID Operator Cr…" at bounding box center [699, 671] width 762 height 968
click at [312, 207] on div "Loading... Saving… Loading... Saving… Call and chat logs Add New ID Operator Cr…" at bounding box center [699, 694] width 781 height 1015
